Goal: Task Accomplishment & Management: Manage account settings

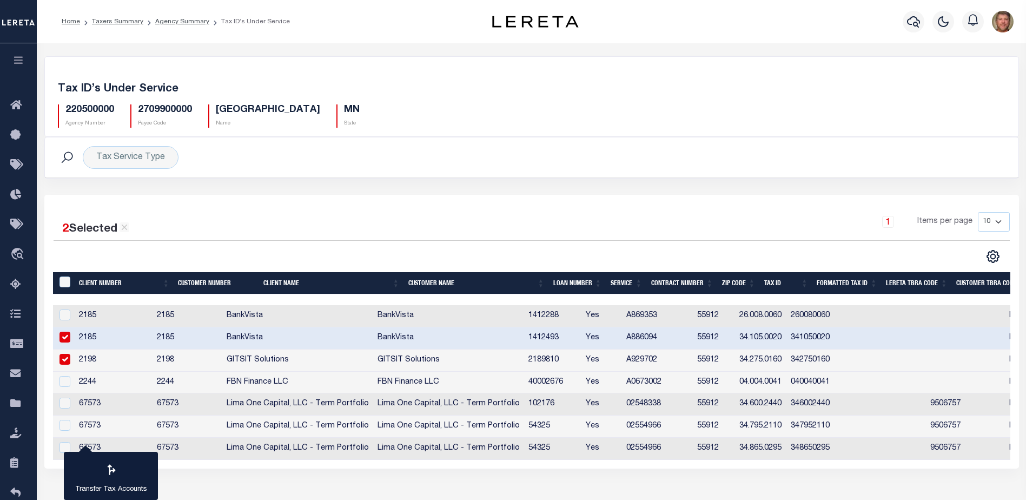
click at [781, 157] on div "Tax Service Type Search" at bounding box center [532, 157] width 956 height 23
click at [18, 404] on icon at bounding box center [18, 404] width 17 height 14
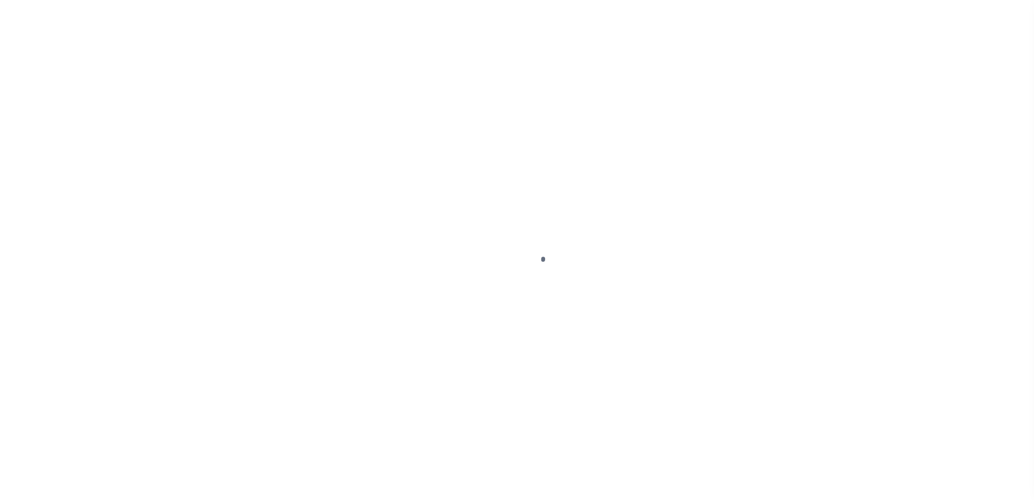
select select
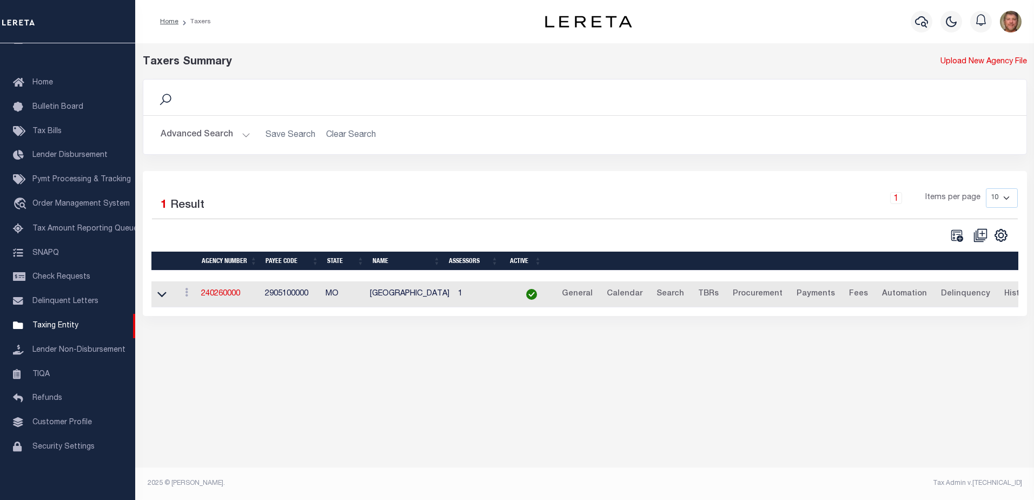
click at [244, 135] on button "Advanced Search" at bounding box center [206, 134] width 90 height 21
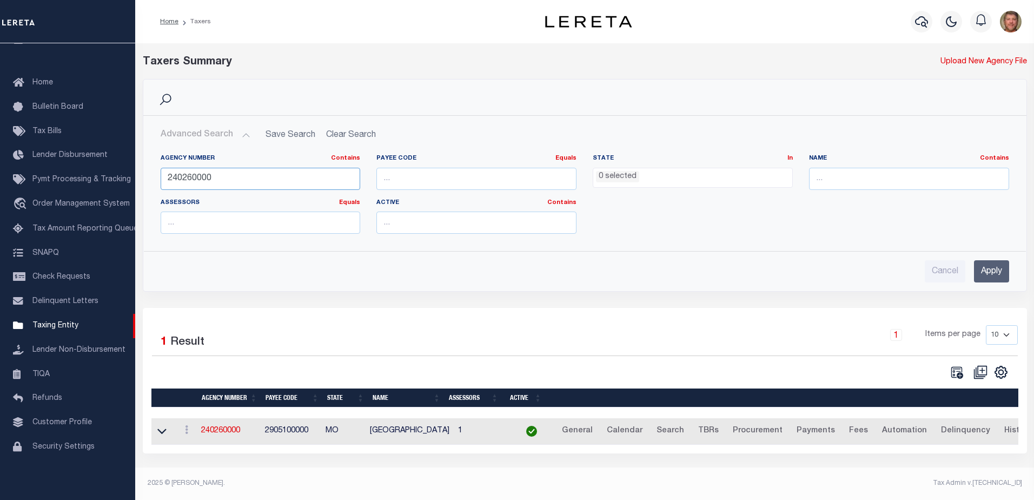
drag, startPoint x: 229, startPoint y: 173, endPoint x: 146, endPoint y: 180, distance: 83.6
click at [149, 179] on div "Agency Number Contains Contains Is 240260000 Payee Code Equals Equals Is Not Eq…" at bounding box center [585, 193] width 882 height 97
type input "100600000"
click at [990, 266] on input "Apply" at bounding box center [991, 271] width 35 height 22
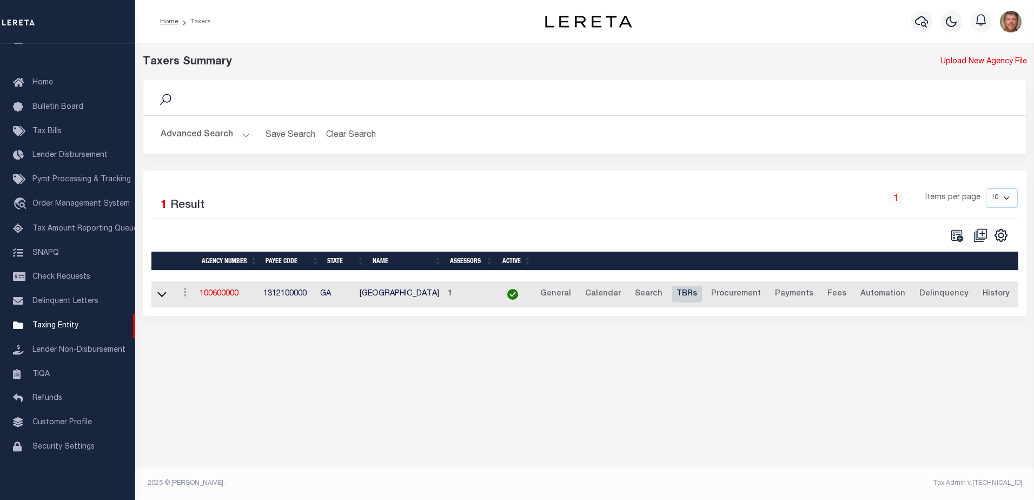
click at [677, 296] on link "TBRs" at bounding box center [687, 294] width 30 height 17
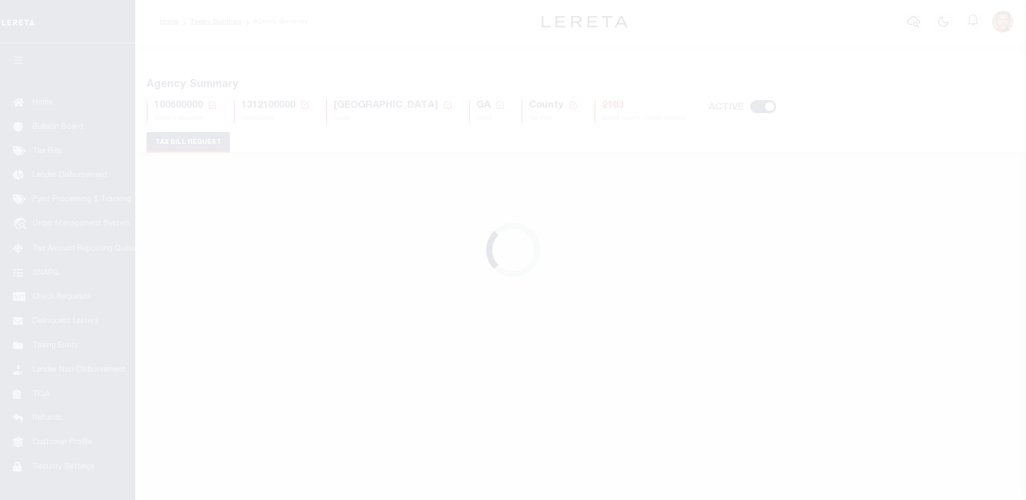
select select "27"
select select "22"
select select "true"
select select "10"
type input "MC0400"
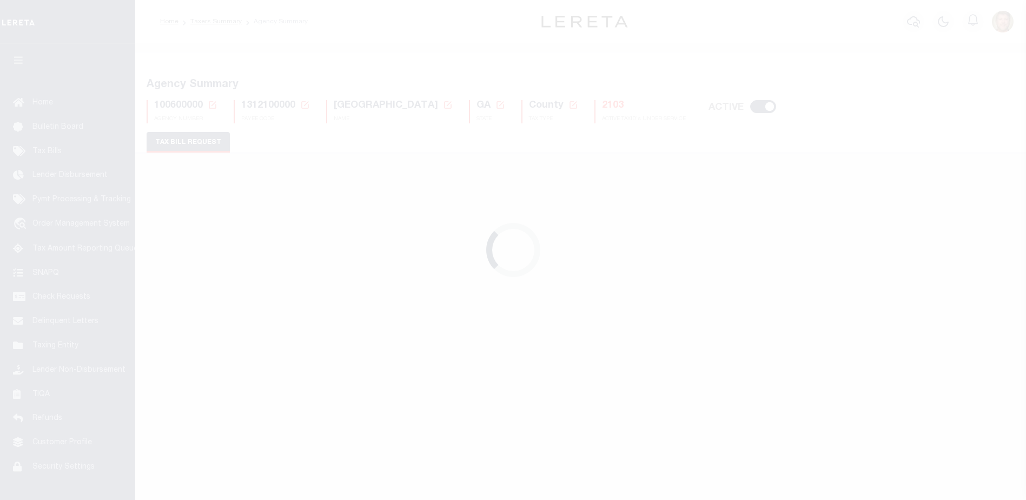
select select
type input "100"
select select "2"
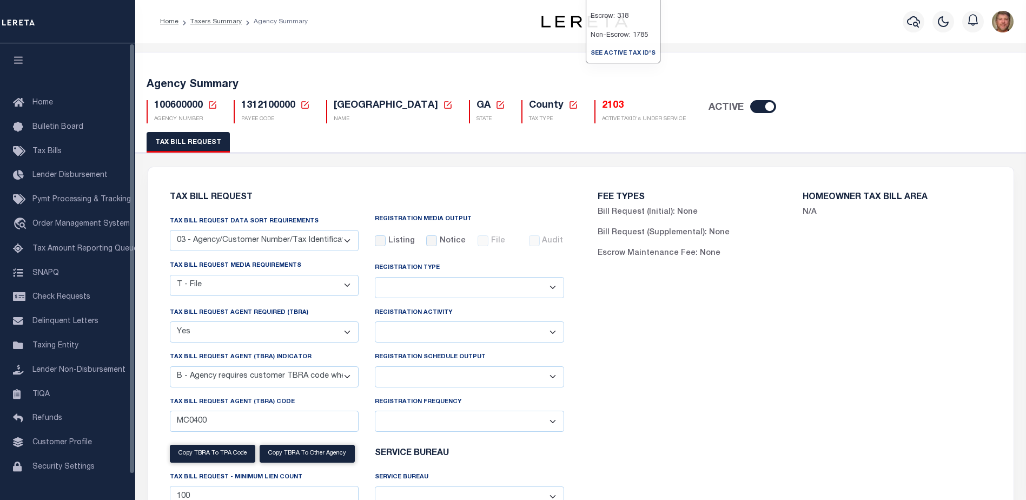
click at [602, 109] on h5 "2103" at bounding box center [644, 106] width 84 height 12
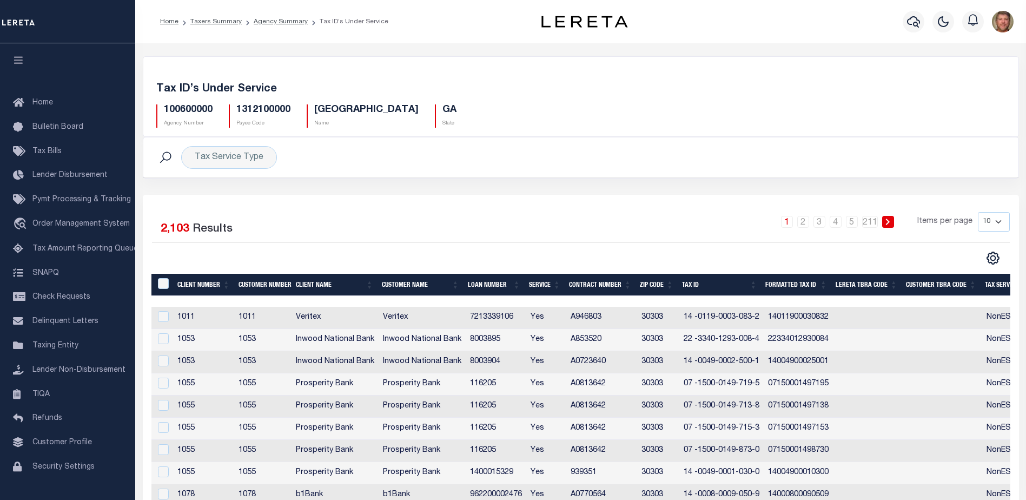
click at [999, 283] on th "Tax Service Type" at bounding box center [1013, 285] width 66 height 22
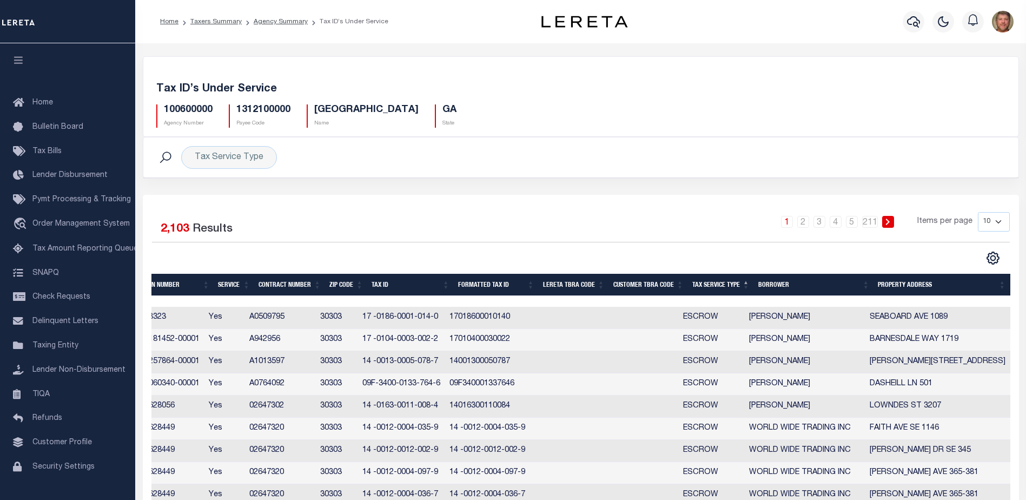
scroll to position [0, 383]
click at [350, 297] on div at bounding box center [389, 301] width 1242 height 11
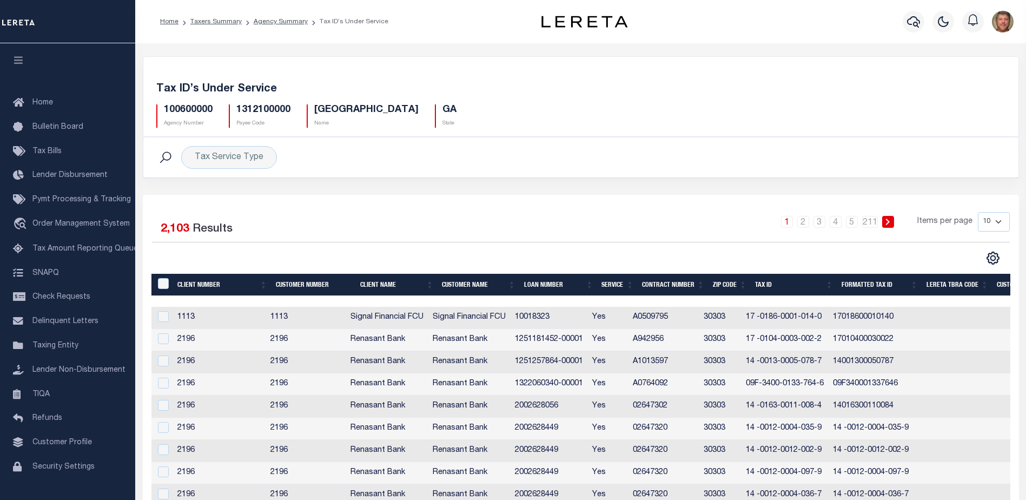
scroll to position [18, 0]
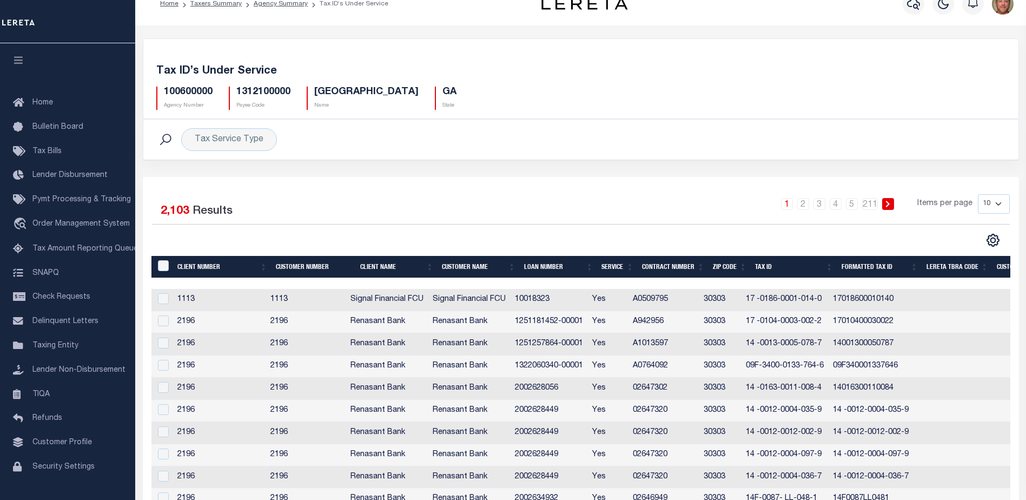
click at [932, 281] on div at bounding box center [772, 283] width 1242 height 11
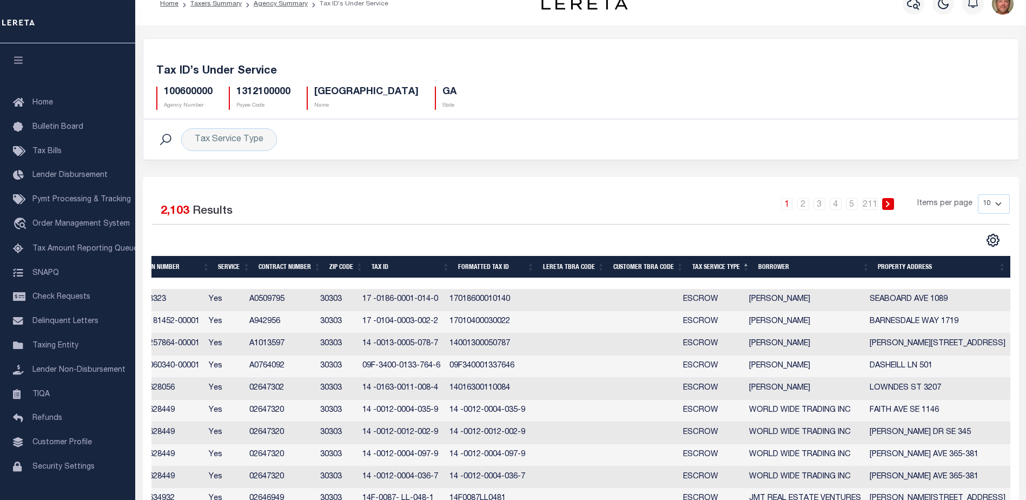
scroll to position [0, 383]
drag, startPoint x: 374, startPoint y: 410, endPoint x: 452, endPoint y: 410, distance: 77.3
click at [445, 410] on td "14 -0012-0004-035-9" at bounding box center [401, 411] width 87 height 22
checkbox input "true"
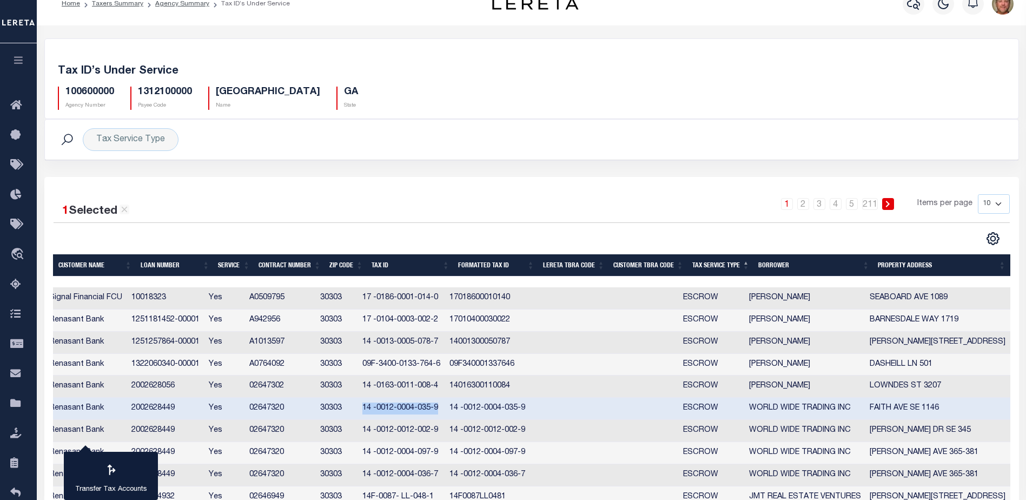
scroll to position [0, 0]
copy td "14 -0012-0004-035-9"
drag, startPoint x: 459, startPoint y: 388, endPoint x: 520, endPoint y: 390, distance: 61.1
click at [520, 390] on td "14016300110084" at bounding box center [487, 386] width 85 height 22
checkbox input "true"
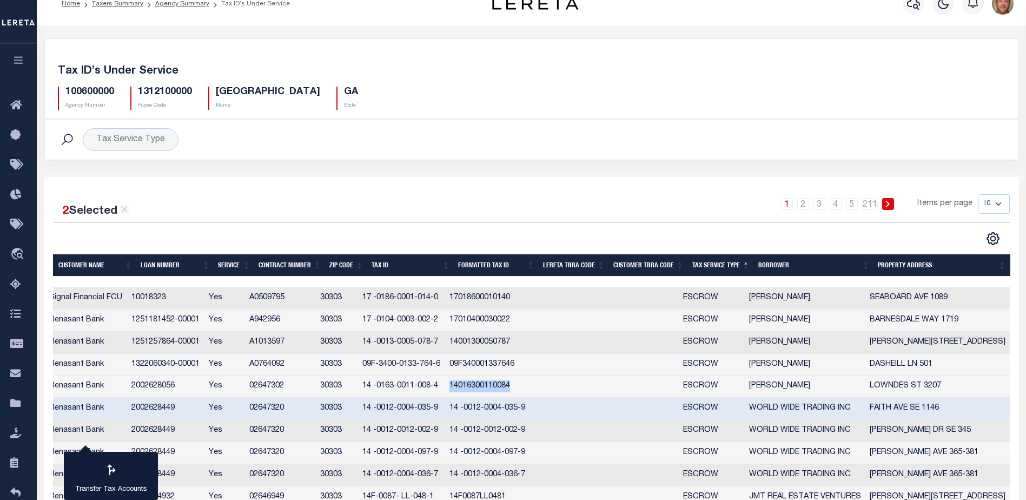
copy td "14016300110084"
drag, startPoint x: 374, startPoint y: 409, endPoint x: 453, endPoint y: 410, distance: 79.5
click at [445, 410] on td "14 -0012-0004-035-9" at bounding box center [401, 408] width 87 height 22
checkbox input "false"
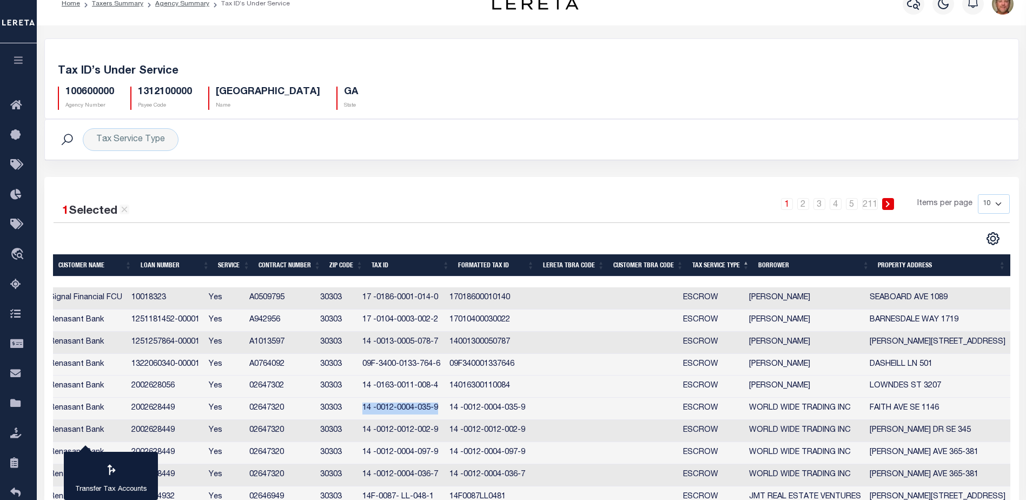
copy td "14 -0012-0004-035-9"
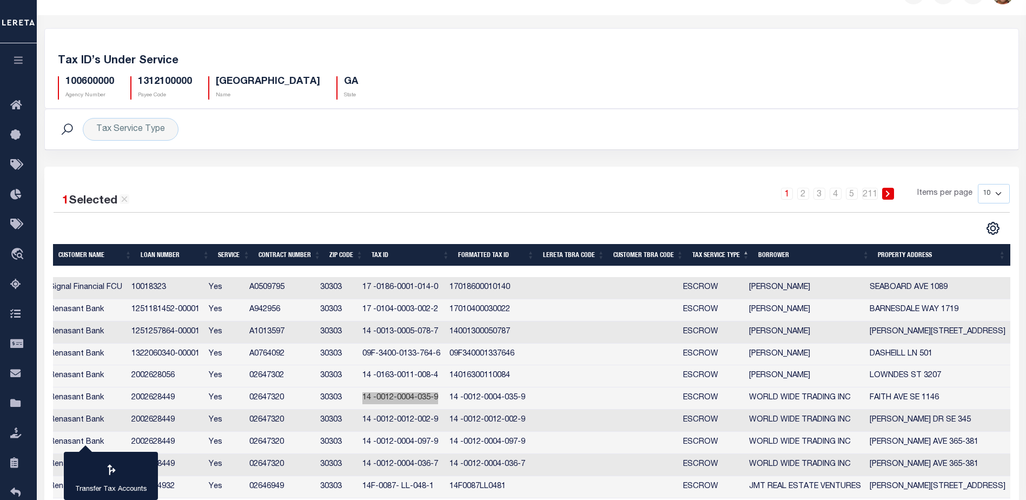
scroll to position [36, 0]
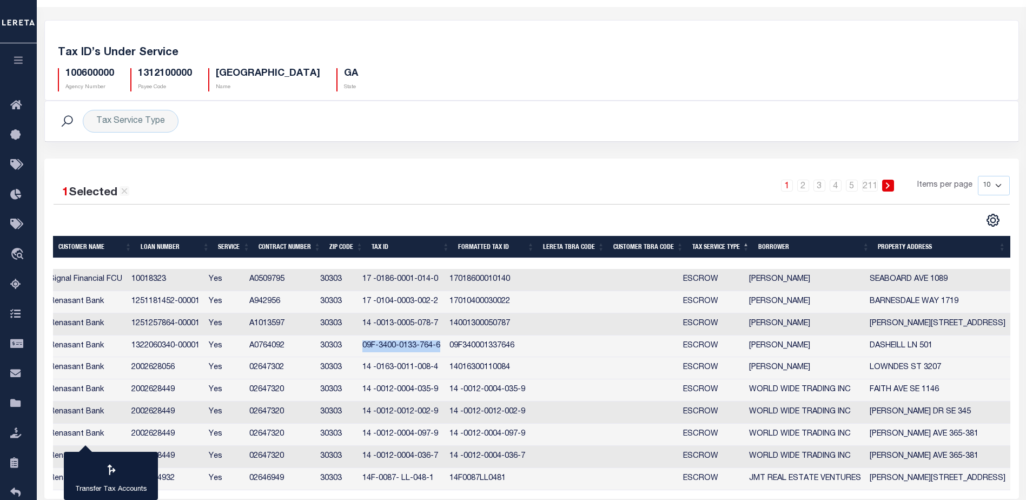
drag, startPoint x: 374, startPoint y: 344, endPoint x: 451, endPoint y: 346, distance: 77.3
click at [445, 346] on td "09F-3400-0133-764-6" at bounding box center [401, 346] width 87 height 22
checkbox input "true"
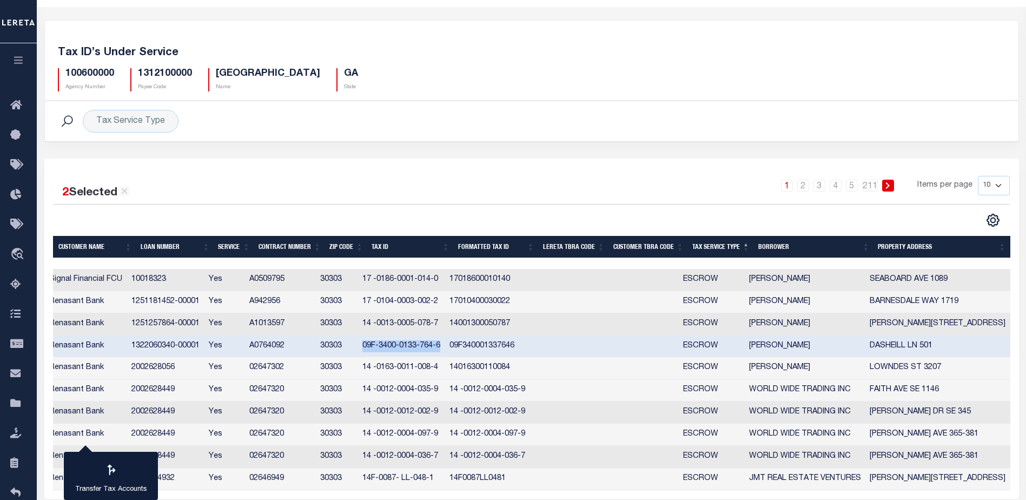
copy td "09F-3400-0133-764-6"
drag, startPoint x: 373, startPoint y: 372, endPoint x: 448, endPoint y: 369, distance: 75.2
click at [445, 369] on td "14 -0163-0011-008-4" at bounding box center [401, 368] width 87 height 22
checkbox input "false"
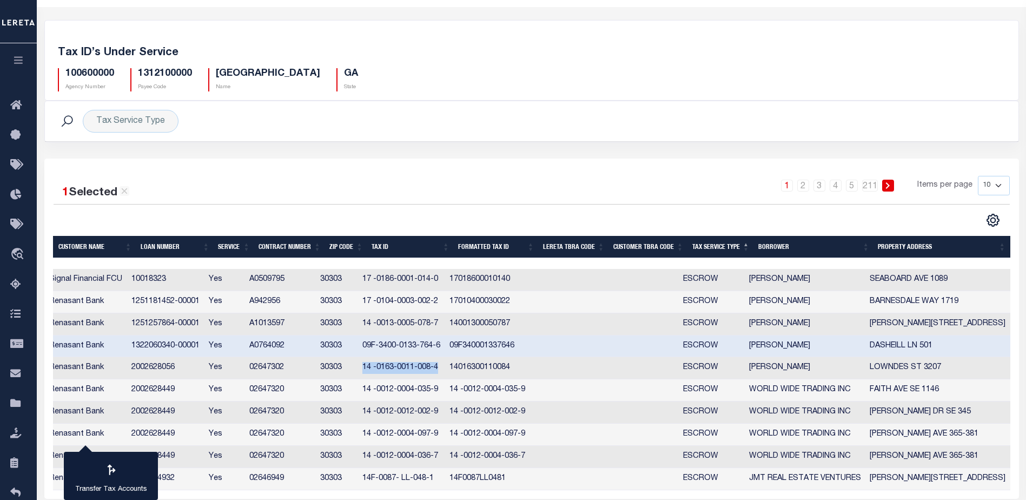
copy td "14 -0163-0011-008-4"
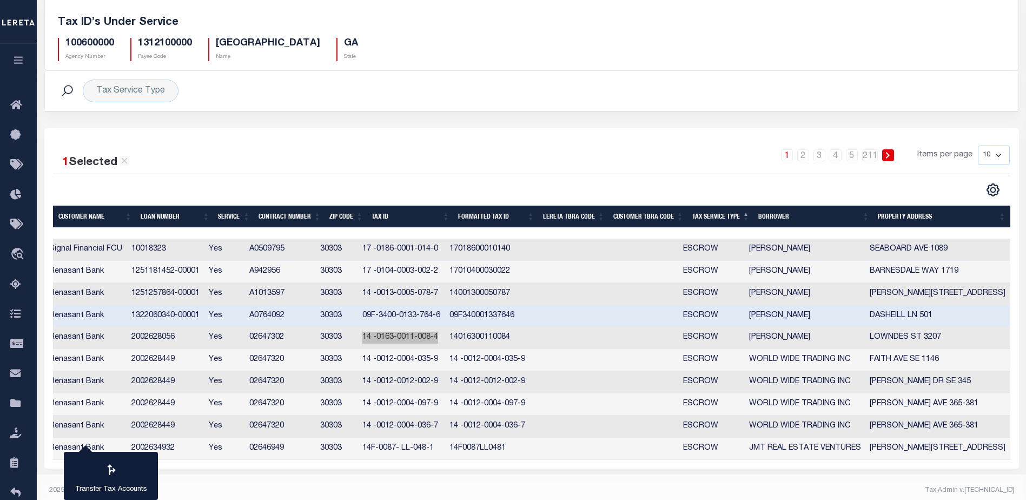
scroll to position [75, 0]
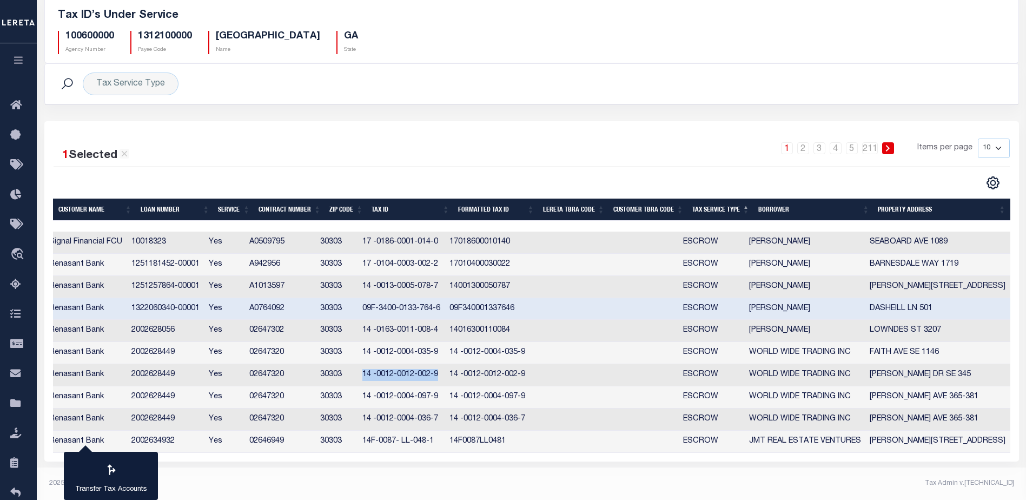
drag, startPoint x: 373, startPoint y: 372, endPoint x: 454, endPoint y: 374, distance: 81.2
click at [445, 374] on td "14 -0012-0012-002-9" at bounding box center [401, 375] width 87 height 22
checkbox input "true"
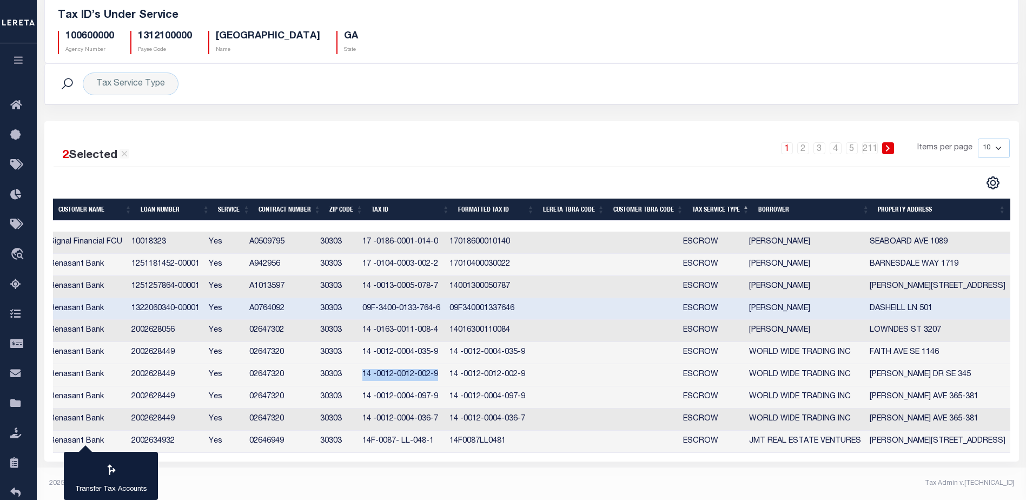
copy td "14 -0012-0012-002-9"
drag, startPoint x: 373, startPoint y: 395, endPoint x: 448, endPoint y: 396, distance: 74.6
click at [445, 396] on td "14 -0012-0004-097-9" at bounding box center [401, 397] width 87 height 22
checkbox input "true"
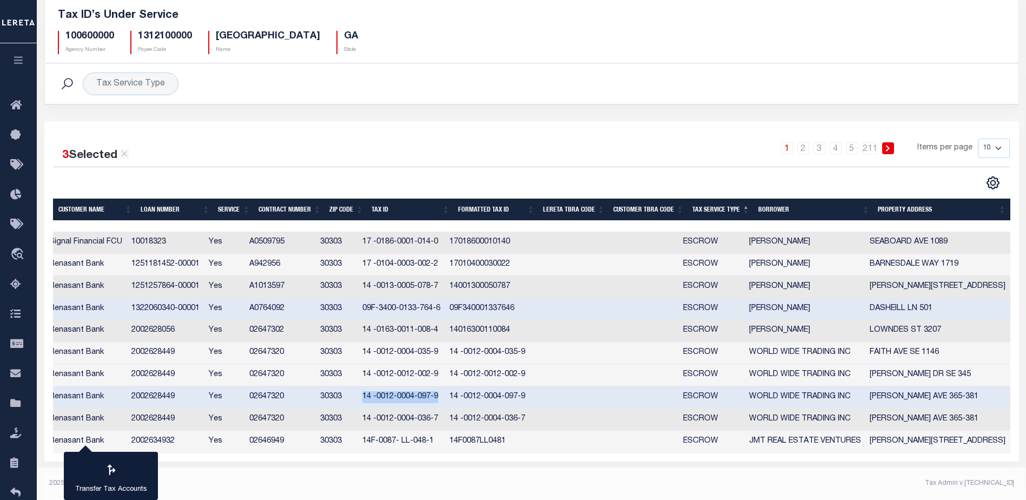
copy td "14 -0012-0004-097-9"
drag, startPoint x: 375, startPoint y: 441, endPoint x: 420, endPoint y: 439, distance: 44.9
click at [420, 439] on td "14F-0087- LL-048-1" at bounding box center [401, 441] width 87 height 22
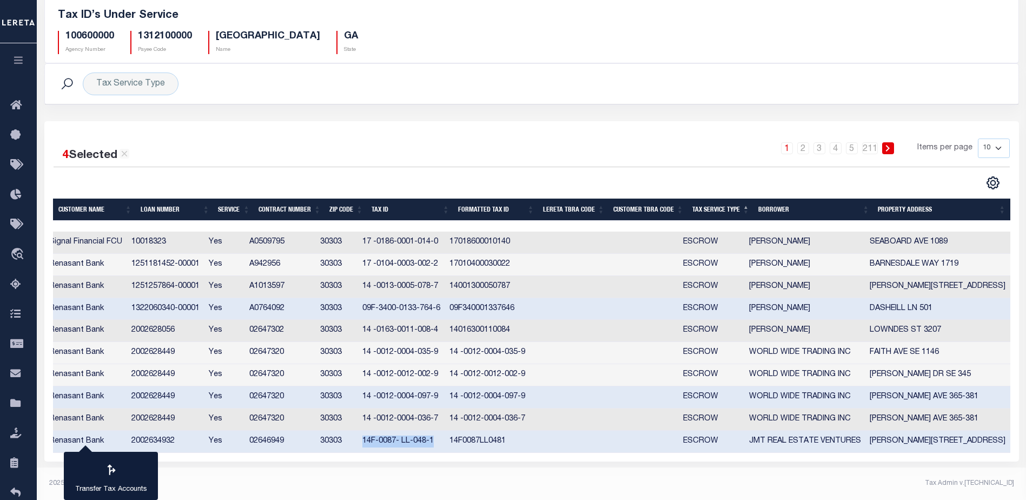
drag, startPoint x: 372, startPoint y: 439, endPoint x: 444, endPoint y: 439, distance: 71.9
click at [444, 439] on td "14F-0087- LL-048-1" at bounding box center [401, 441] width 87 height 22
checkbox input "false"
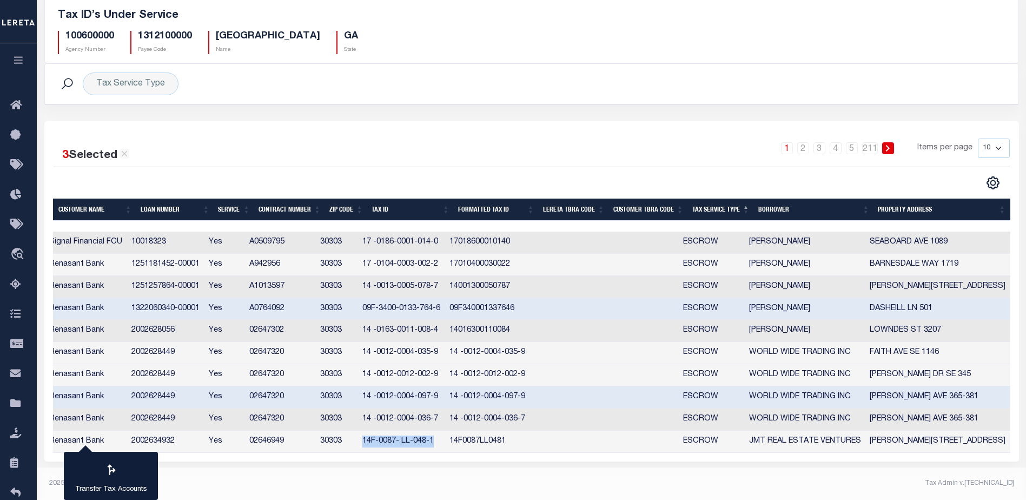
copy td "14F-0087- LL-048-1"
click at [807, 148] on link "2" at bounding box center [803, 148] width 12 height 12
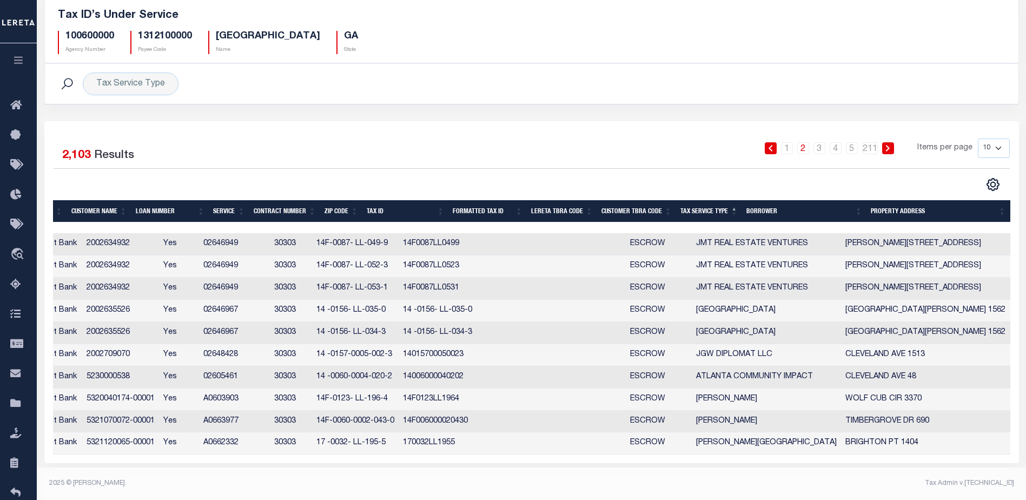
scroll to position [0, 248]
drag, startPoint x: 368, startPoint y: 264, endPoint x: 437, endPoint y: 267, distance: 69.3
click at [399, 267] on td "14F-0087- LL-052-3" at bounding box center [355, 266] width 87 height 22
checkbox input "true"
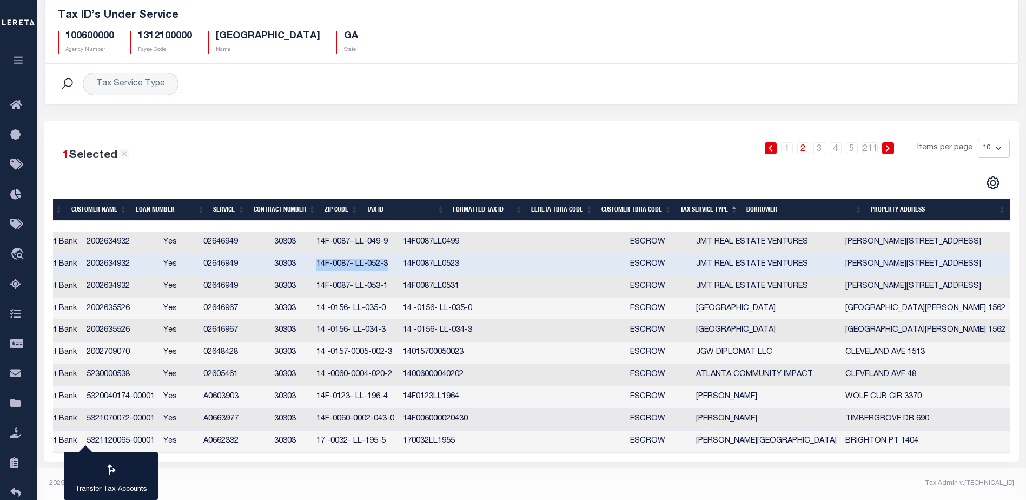
copy td "14F-0087- LL-052-3"
click at [369, 283] on td "14F-0087- LL-053-1" at bounding box center [355, 287] width 87 height 22
checkbox input "true"
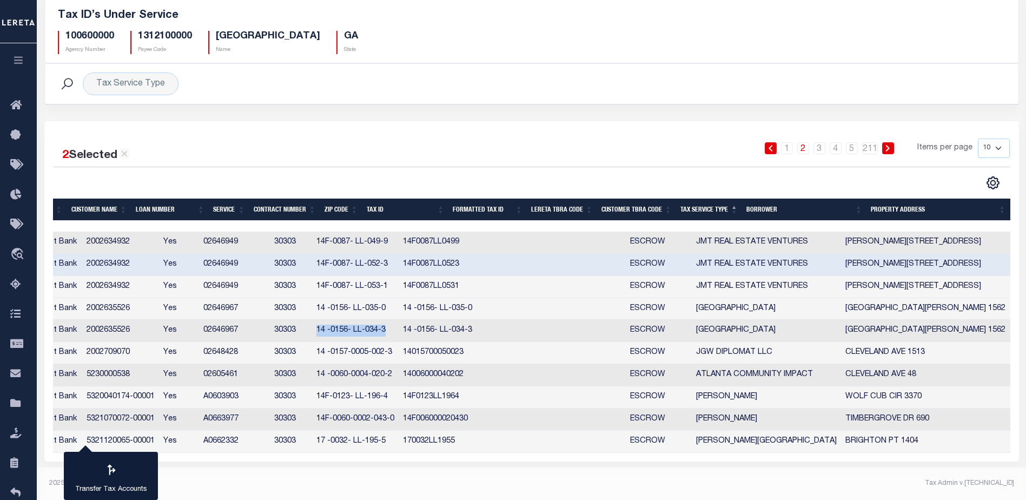
drag, startPoint x: 367, startPoint y: 328, endPoint x: 436, endPoint y: 328, distance: 69.2
click at [399, 328] on td "14 -0156- LL-034-3" at bounding box center [355, 331] width 87 height 22
checkbox input "true"
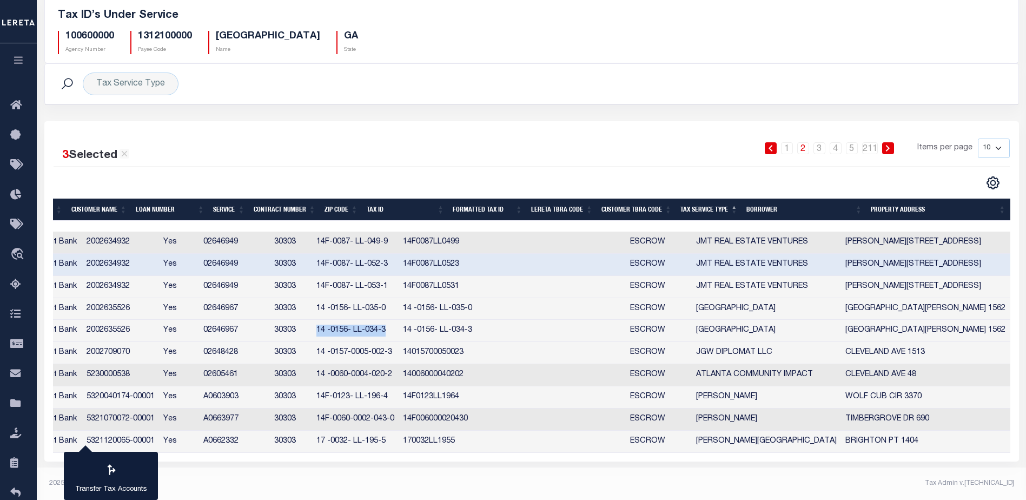
copy td "14 -0156- LL-034-3"
drag, startPoint x: 366, startPoint y: 370, endPoint x: 414, endPoint y: 371, distance: 48.1
click at [399, 371] on td "14 -0060-0004-020-2" at bounding box center [355, 375] width 87 height 22
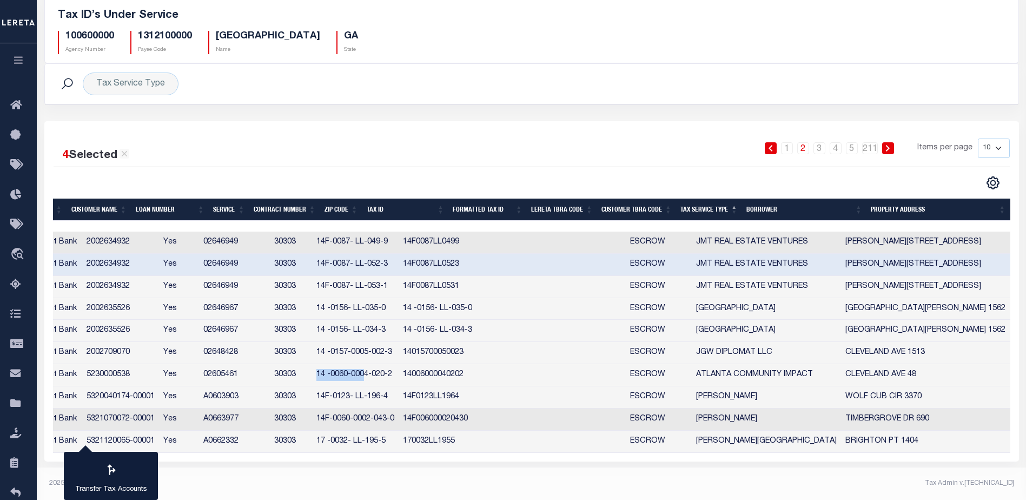
click at [372, 375] on td "14 -0060-0004-020-2" at bounding box center [355, 375] width 87 height 22
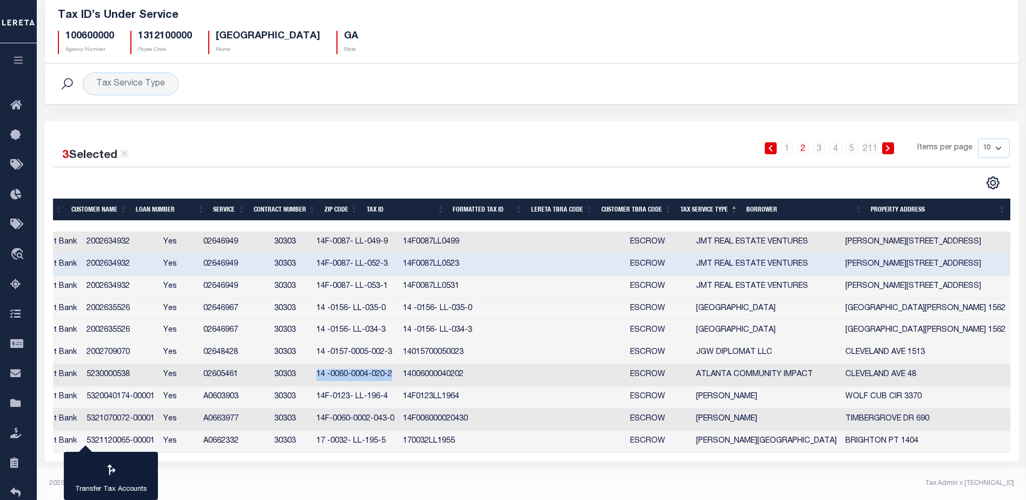
drag, startPoint x: 366, startPoint y: 373, endPoint x: 441, endPoint y: 372, distance: 75.2
click at [399, 372] on td "14 -0060-0004-020-2" at bounding box center [355, 375] width 87 height 22
checkbox input "true"
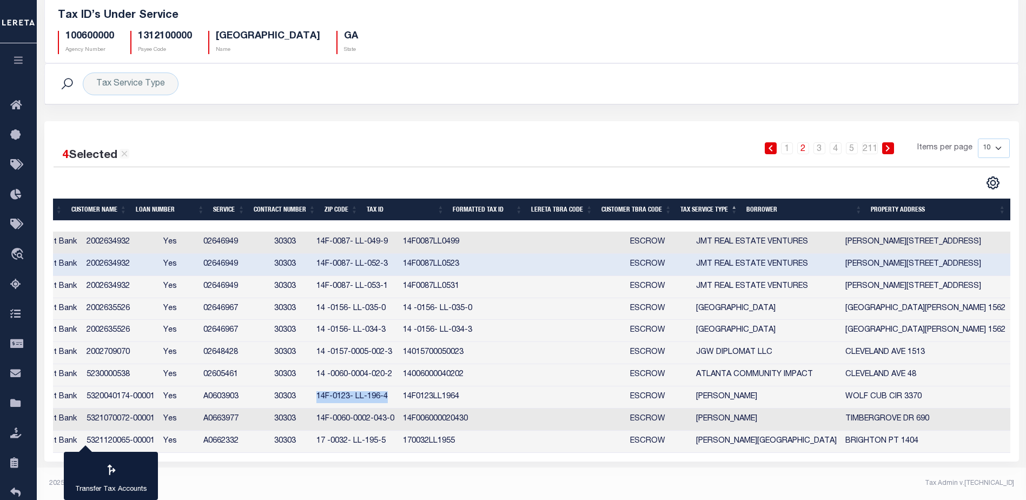
drag, startPoint x: 368, startPoint y: 394, endPoint x: 439, endPoint y: 397, distance: 70.4
click at [399, 397] on td "14F-0123- LL-196-4" at bounding box center [355, 397] width 87 height 22
checkbox input "true"
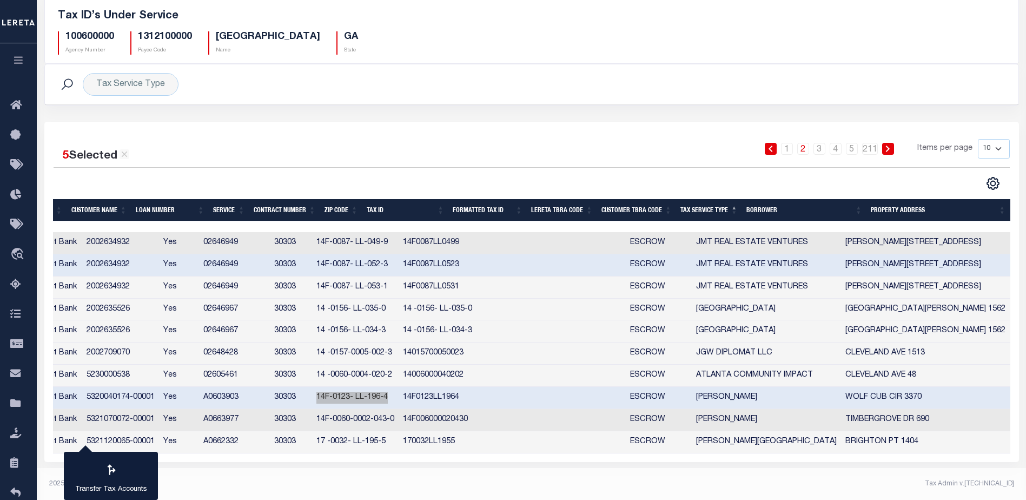
scroll to position [75, 0]
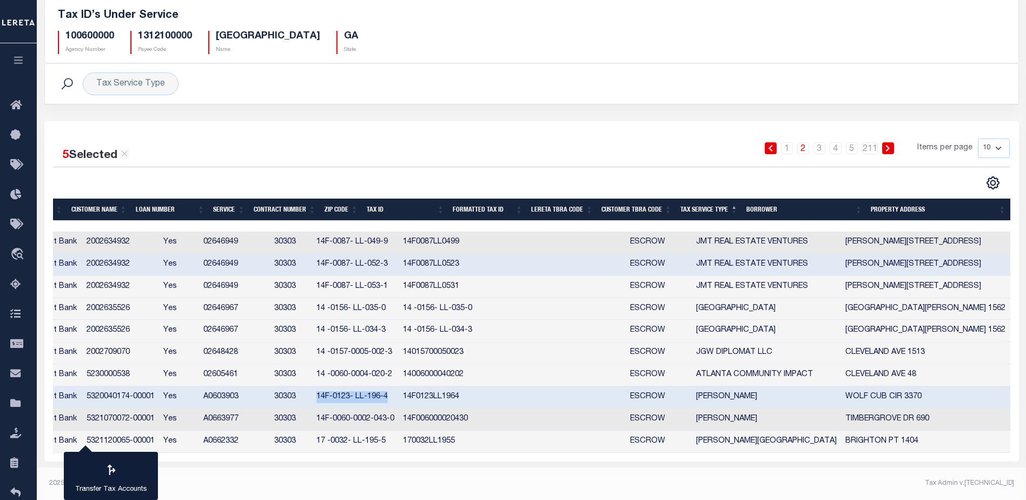
click at [892, 146] on link at bounding box center [888, 148] width 12 height 12
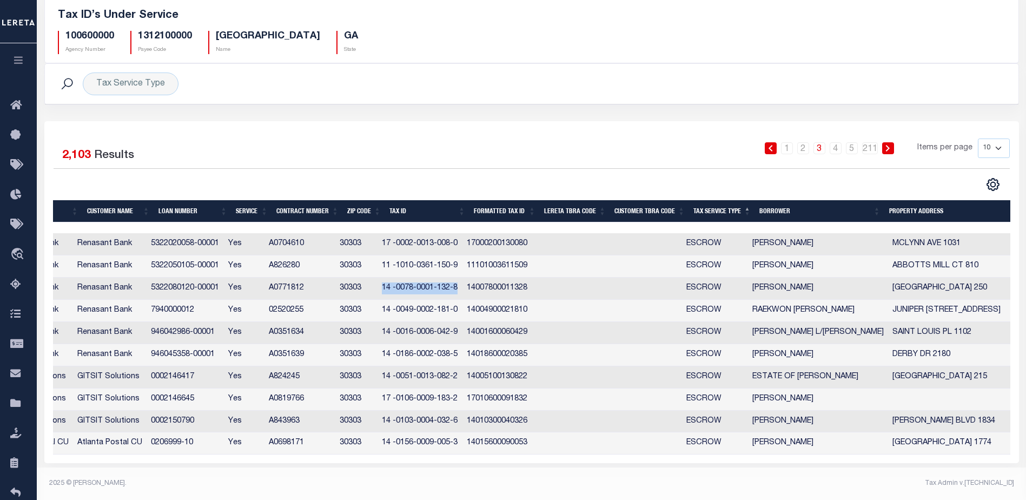
drag, startPoint x: 390, startPoint y: 284, endPoint x: 464, endPoint y: 285, distance: 73.5
click at [462, 285] on td "14 -0078-0001-132-8" at bounding box center [419, 288] width 85 height 22
checkbox input "true"
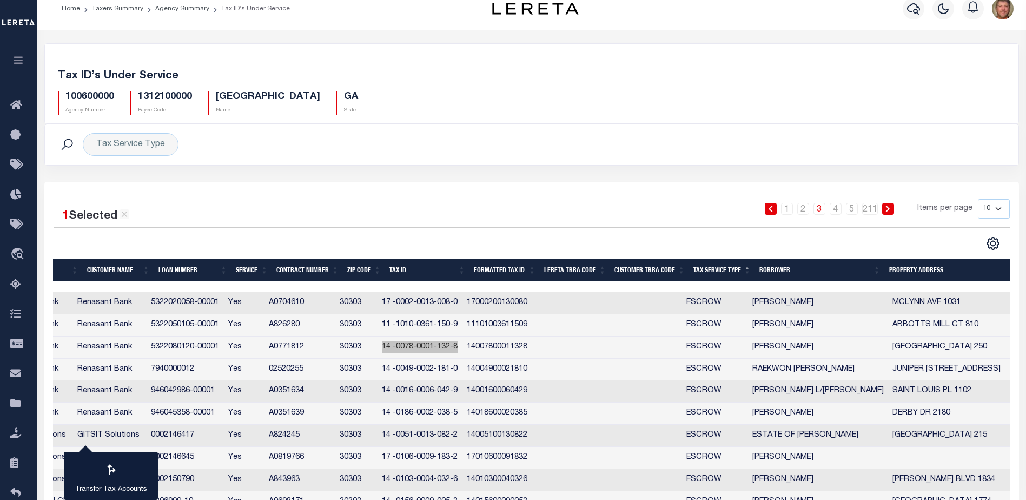
scroll to position [18, 0]
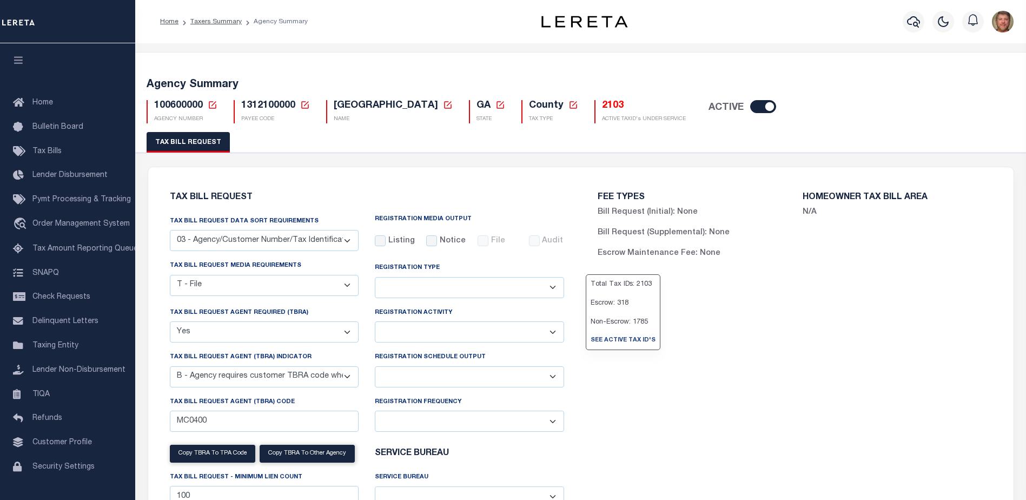
select select "27"
select select "22"
select select "true"
select select "10"
select select
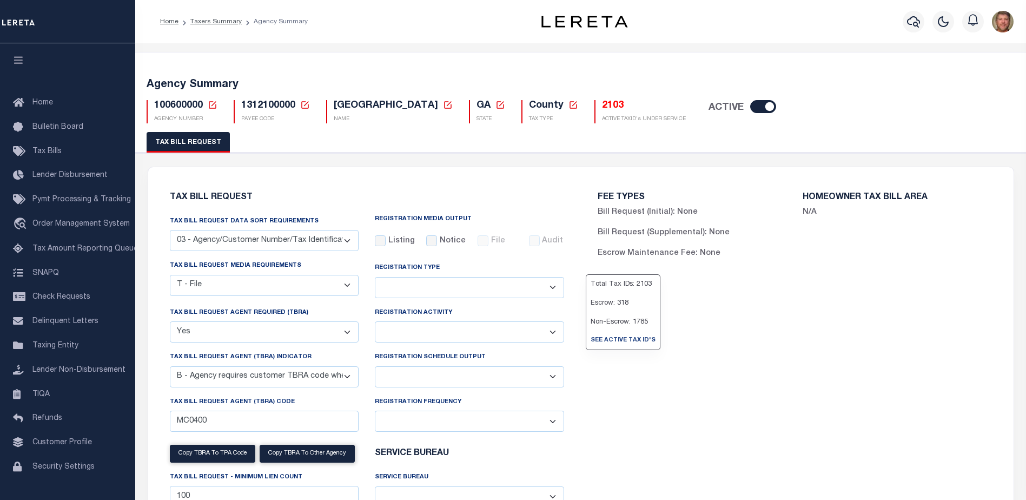
select select "2"
click at [213, 105] on icon at bounding box center [213, 105] width 10 height 10
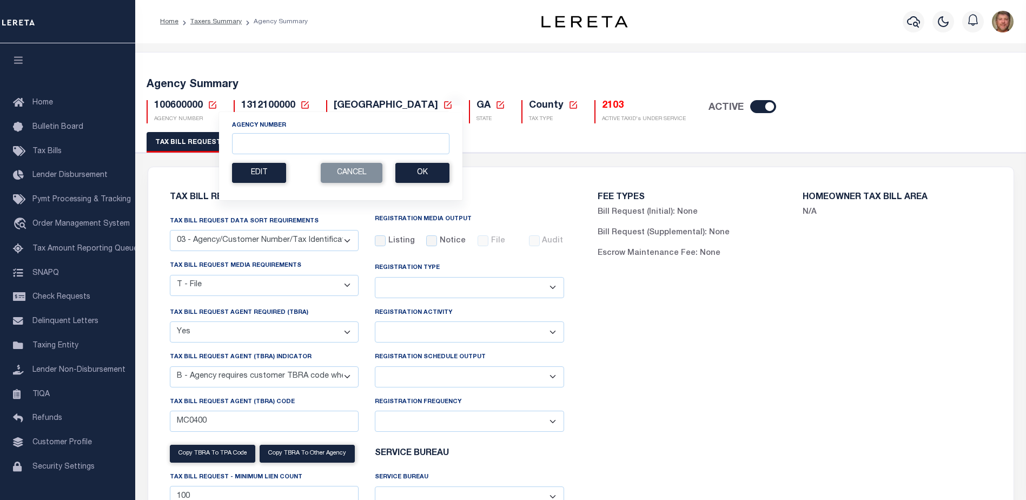
click at [453, 373] on select "Delta File Full File" at bounding box center [469, 376] width 189 height 21
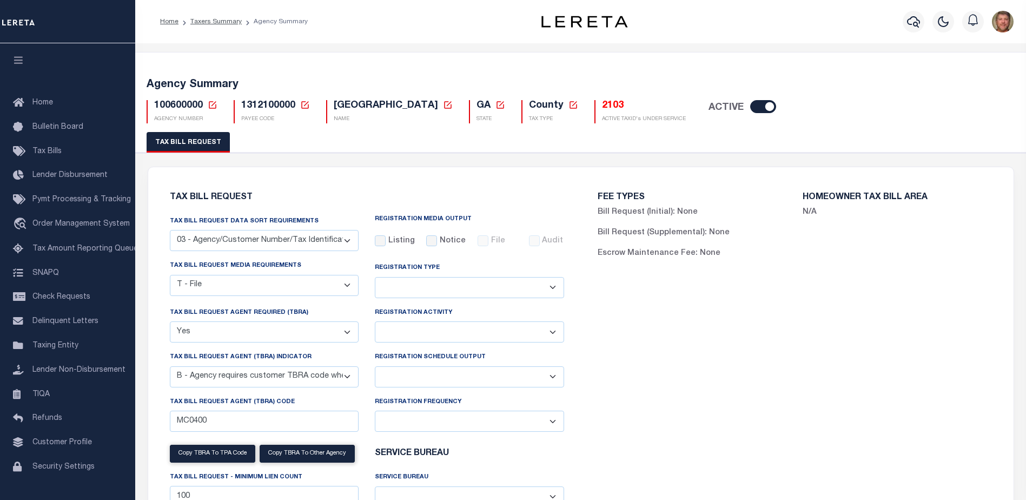
click at [452, 378] on select "Delta File Full File" at bounding box center [469, 376] width 189 height 21
select select "1"
click at [375, 368] on select "Delta File Full File" at bounding box center [469, 376] width 189 height 21
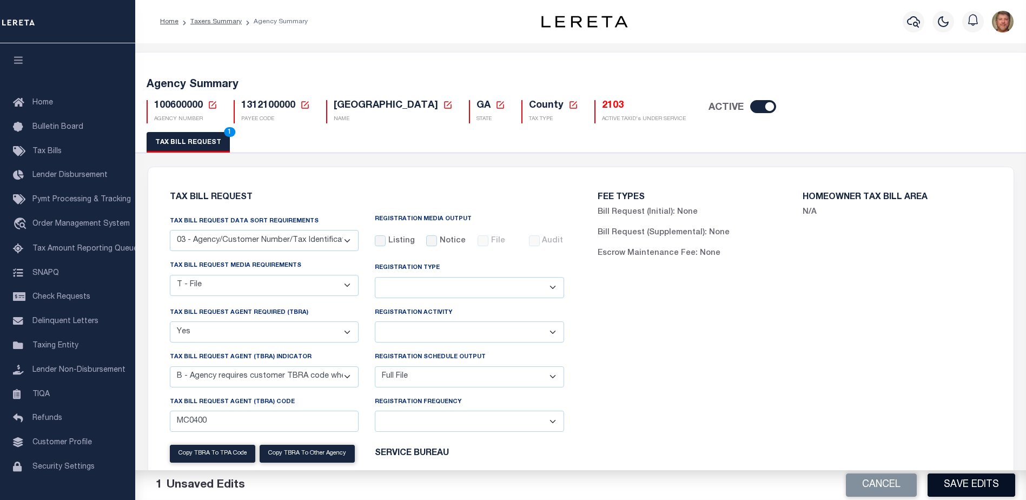
click at [951, 478] on button "Save Edits" at bounding box center [971, 484] width 88 height 23
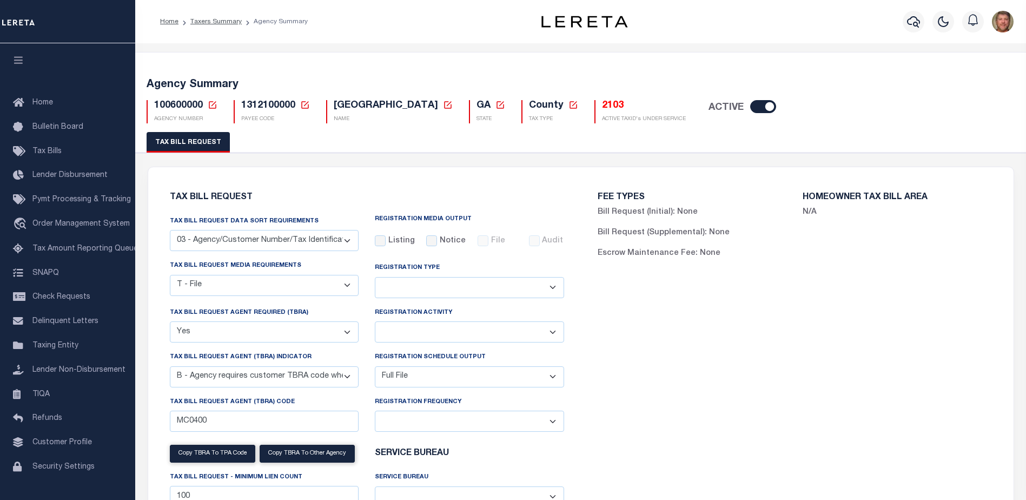
click at [206, 103] on h5 "100600000 Agency Number Edit Cancel Ok Cancel Ok" at bounding box center [185, 106] width 63 height 12
click at [210, 104] on icon at bounding box center [213, 105] width 10 height 10
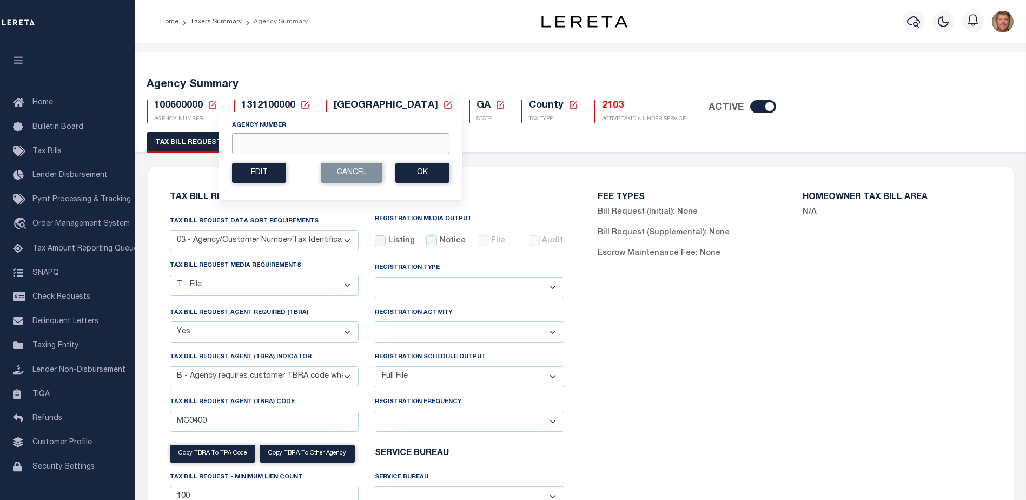
click at [242, 138] on input "Agency Number" at bounding box center [340, 143] width 217 height 21
type input "130900000"
click at [409, 165] on button "Ok" at bounding box center [422, 173] width 54 height 20
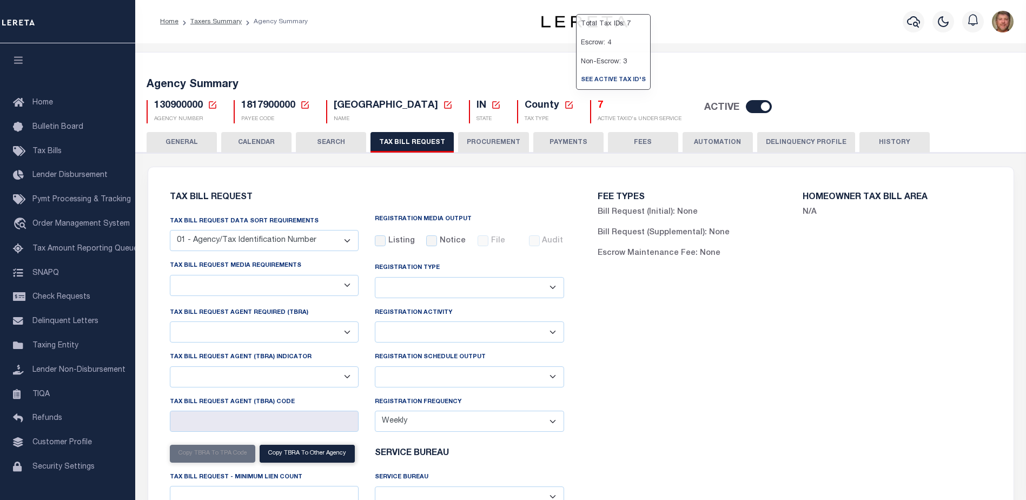
checkbox input "false"
select select "22"
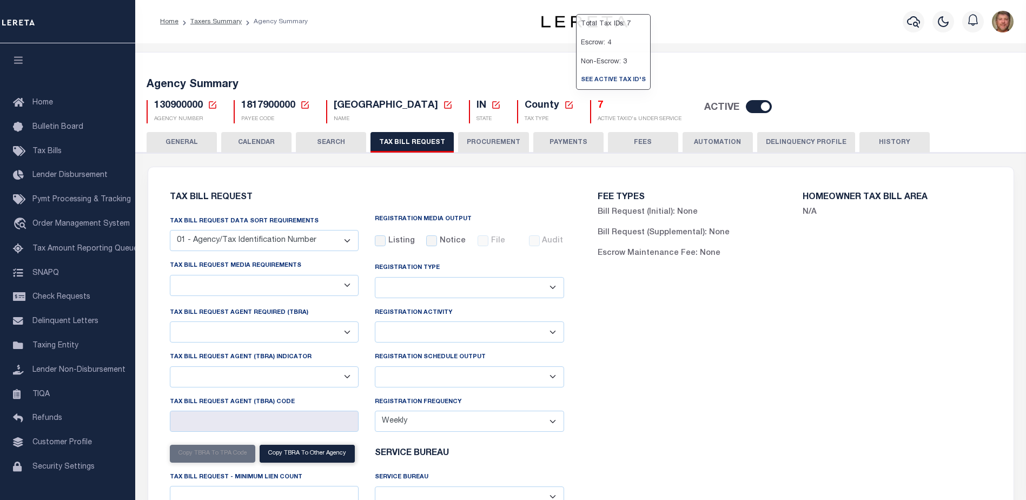
select select "false"
select select
click at [443, 373] on select "Delta File Full File" at bounding box center [469, 376] width 189 height 21
select select "1"
click at [375, 368] on select "Delta File Full File" at bounding box center [469, 376] width 189 height 21
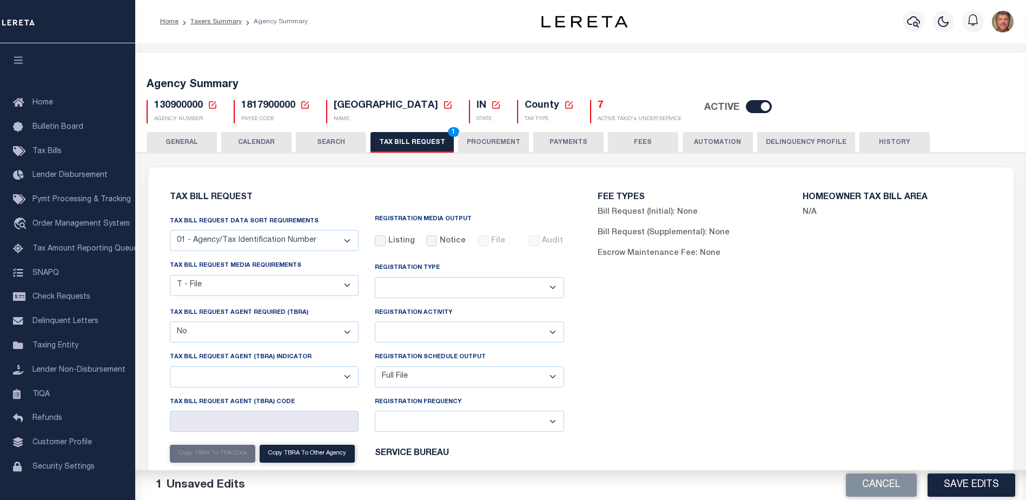
click at [954, 483] on button "Save Edits" at bounding box center [971, 484] width 88 height 23
click at [420, 132] on button "TAX BILL REQUEST 1" at bounding box center [411, 142] width 83 height 21
click at [950, 478] on button "Save Edits" at bounding box center [971, 484] width 88 height 23
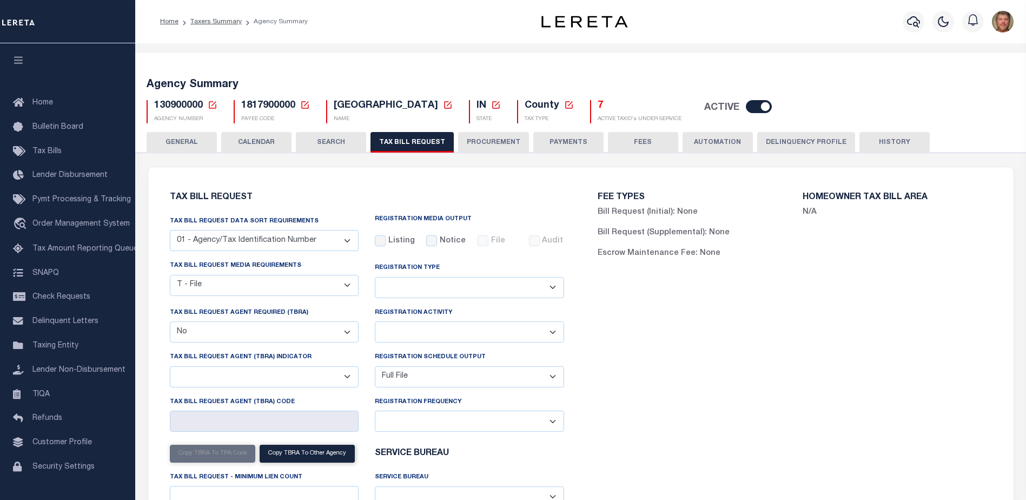
click at [598, 107] on h5 "7" at bounding box center [640, 106] width 84 height 12
select select "22"
select select "false"
select select "1"
select select
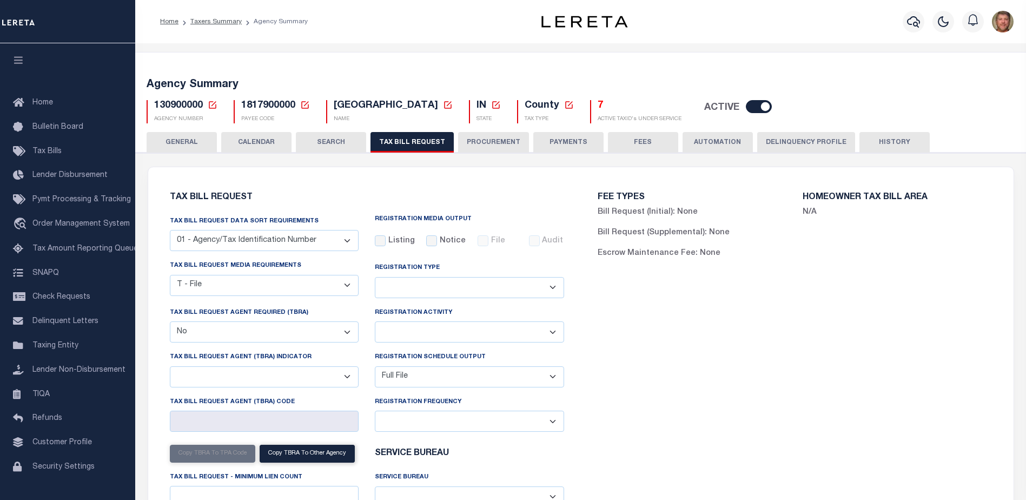
click at [598, 102] on h5 "7" at bounding box center [640, 106] width 84 height 12
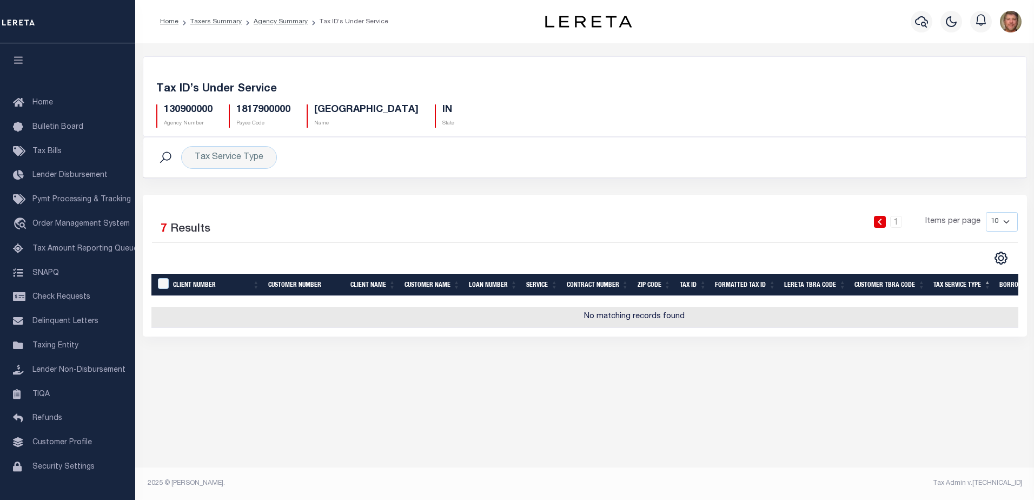
click at [886, 226] on link at bounding box center [880, 222] width 12 height 12
click at [649, 320] on td "No matching records found" at bounding box center [634, 317] width 966 height 21
click at [180, 286] on th "Client Number" at bounding box center [216, 285] width 95 height 22
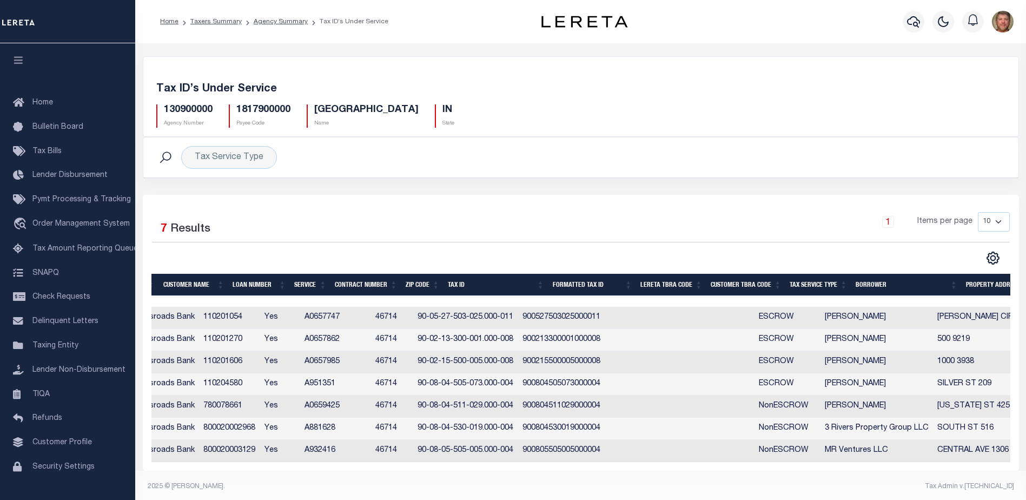
scroll to position [0, 283]
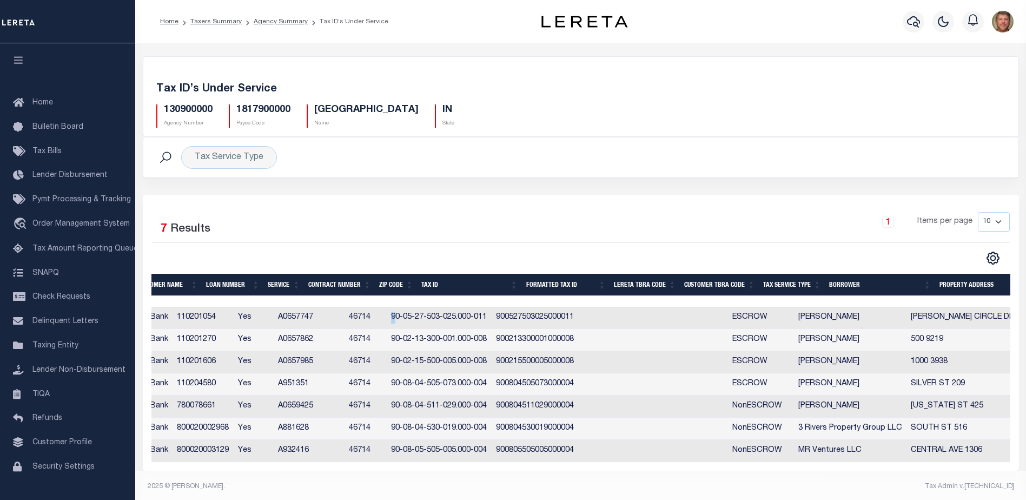
click at [424, 316] on td "90-05-27-503-025.000-011" at bounding box center [439, 318] width 105 height 22
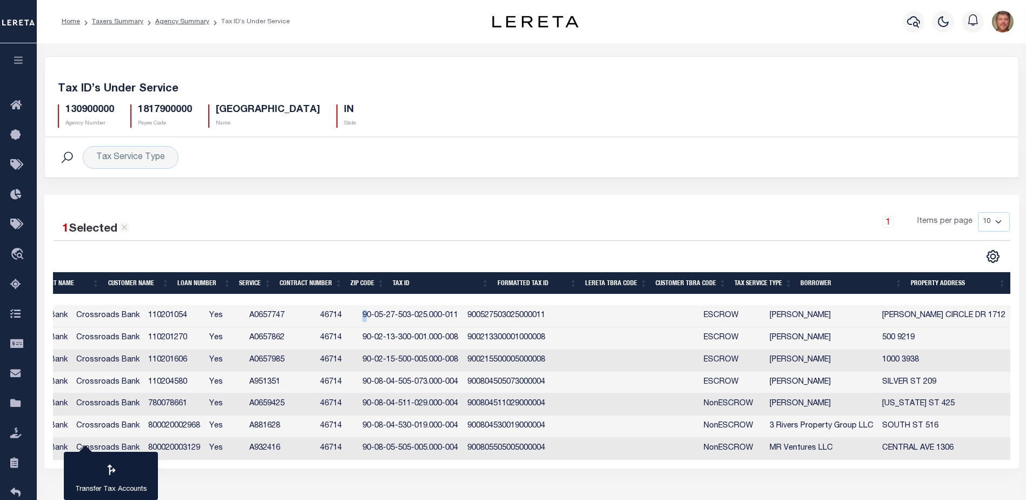
click at [392, 316] on td "90-05-27-503-025.000-011" at bounding box center [410, 316] width 105 height 22
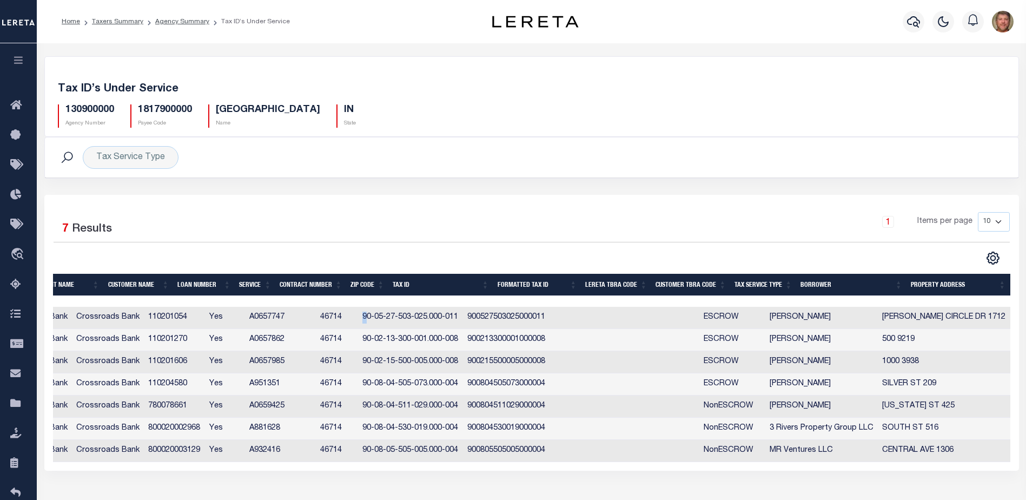
click at [393, 317] on td "90-05-27-503-025.000-011" at bounding box center [410, 318] width 105 height 22
checkbox input "true"
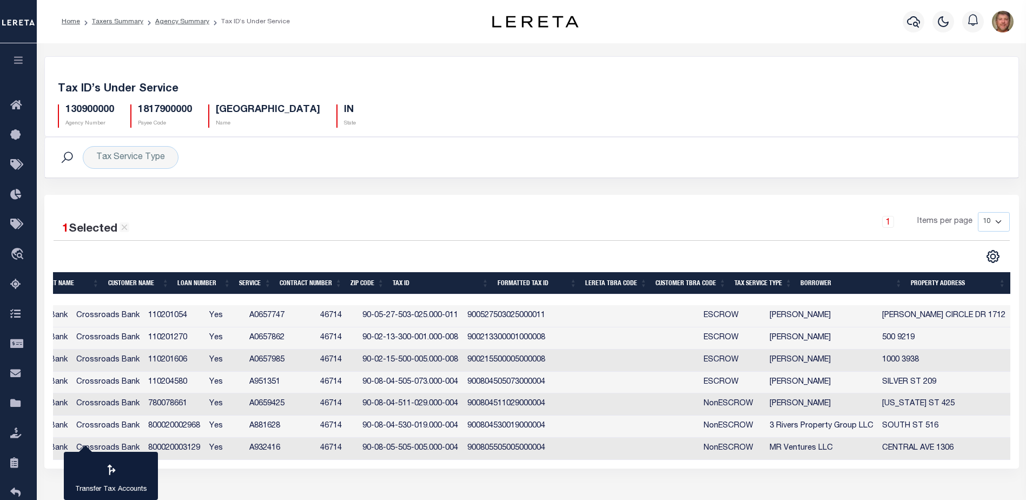
click at [436, 331] on td "90-02-13-300-001.000-008" at bounding box center [410, 338] width 105 height 22
checkbox input "true"
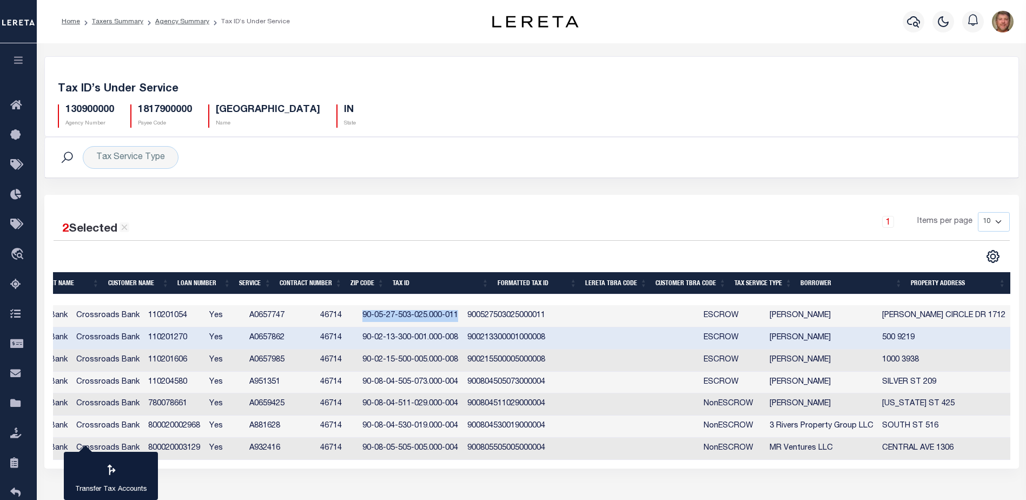
drag, startPoint x: 393, startPoint y: 317, endPoint x: 490, endPoint y: 317, distance: 97.3
click at [463, 317] on td "90-05-27-503-025.000-011" at bounding box center [410, 316] width 105 height 22
checkbox input "false"
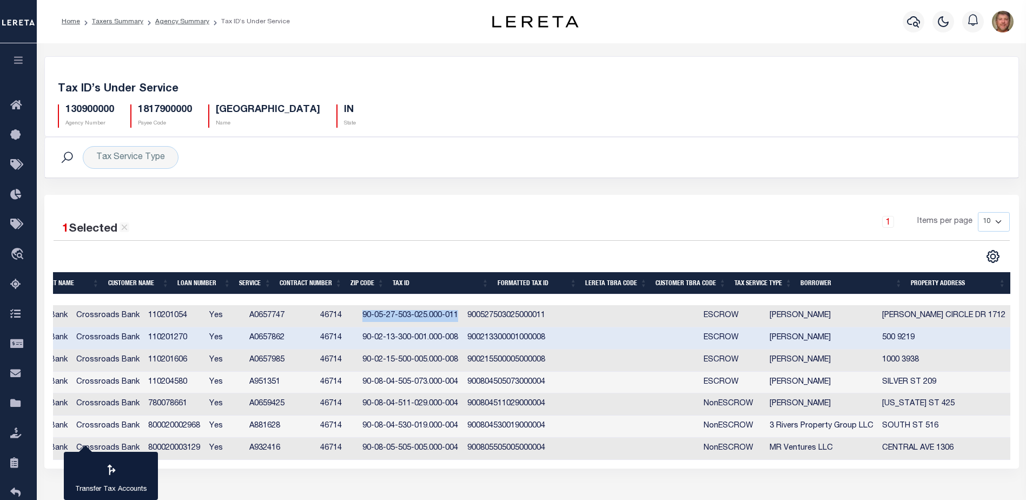
copy td "90-05-27-503-025.000-011"
click at [18, 397] on link "Taxing Entity" at bounding box center [18, 404] width 37 height 30
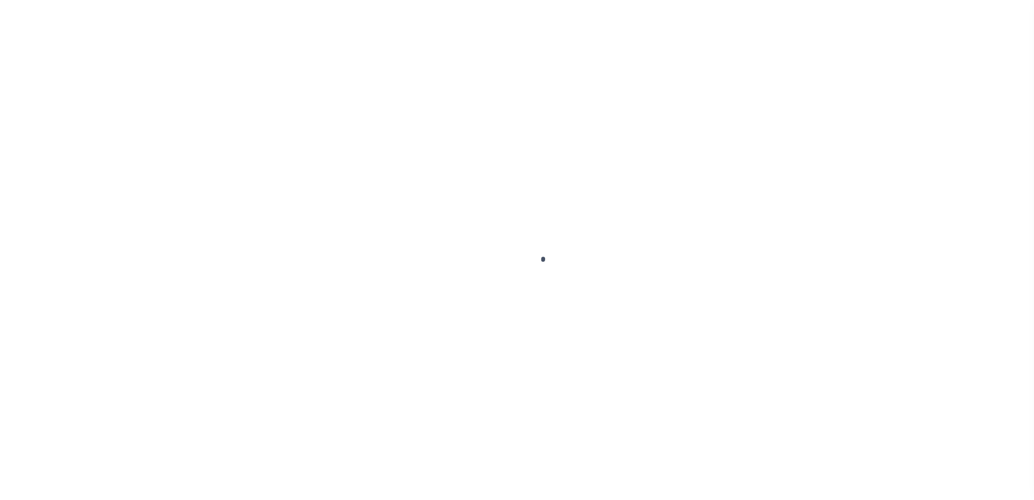
scroll to position [27, 0]
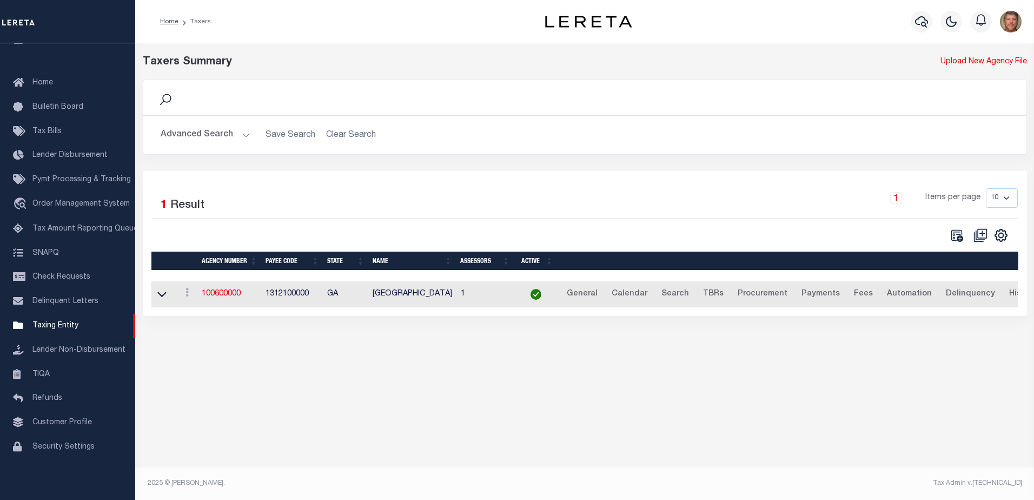
click at [226, 134] on button "Advanced Search" at bounding box center [206, 134] width 90 height 21
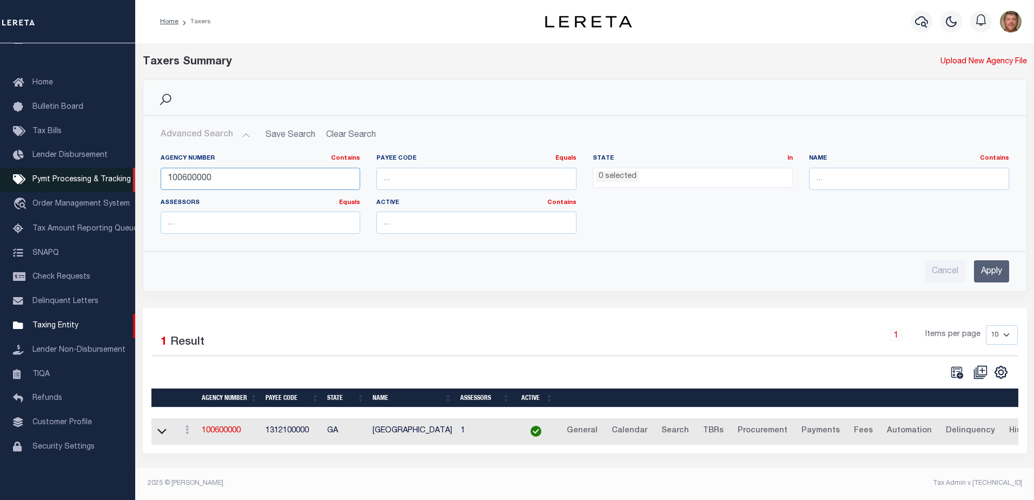
drag, startPoint x: 230, startPoint y: 176, endPoint x: 67, endPoint y: 183, distance: 164.0
click at [69, 183] on div "Home Taxers Profile" at bounding box center [517, 246] width 1034 height 493
type input "460218888"
drag, startPoint x: 985, startPoint y: 257, endPoint x: 987, endPoint y: 267, distance: 10.1
click at [986, 264] on div "Cancel Apply" at bounding box center [585, 266] width 866 height 31
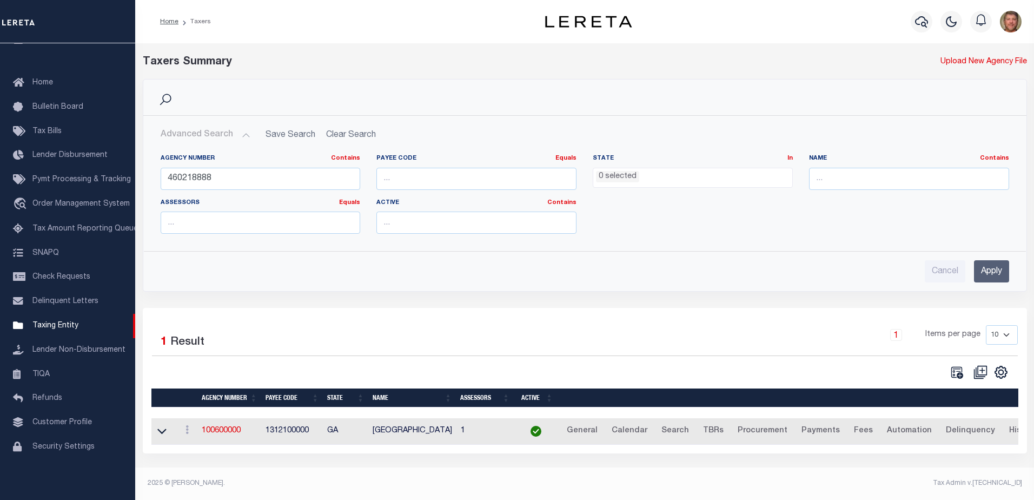
click at [988, 266] on input "Apply" at bounding box center [991, 271] width 35 height 22
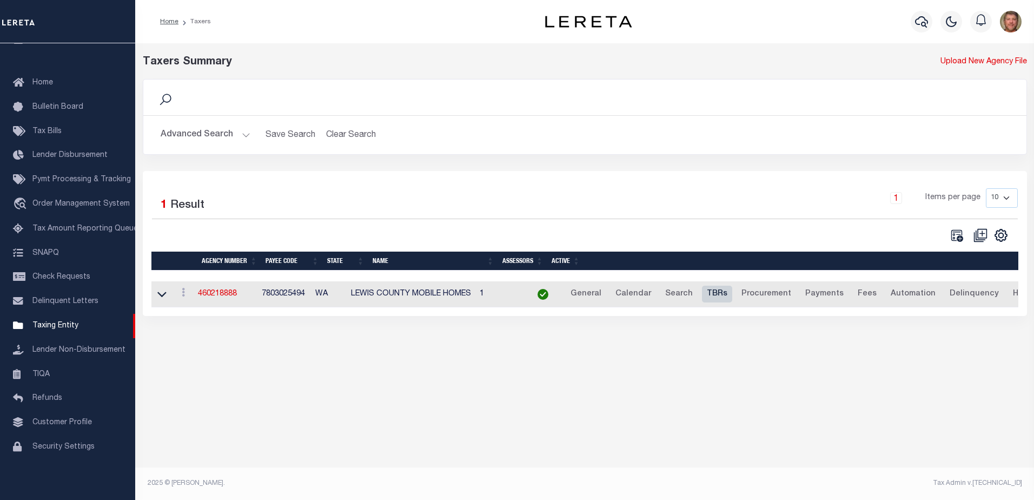
click at [732, 291] on link "TBRs" at bounding box center [717, 294] width 30 height 17
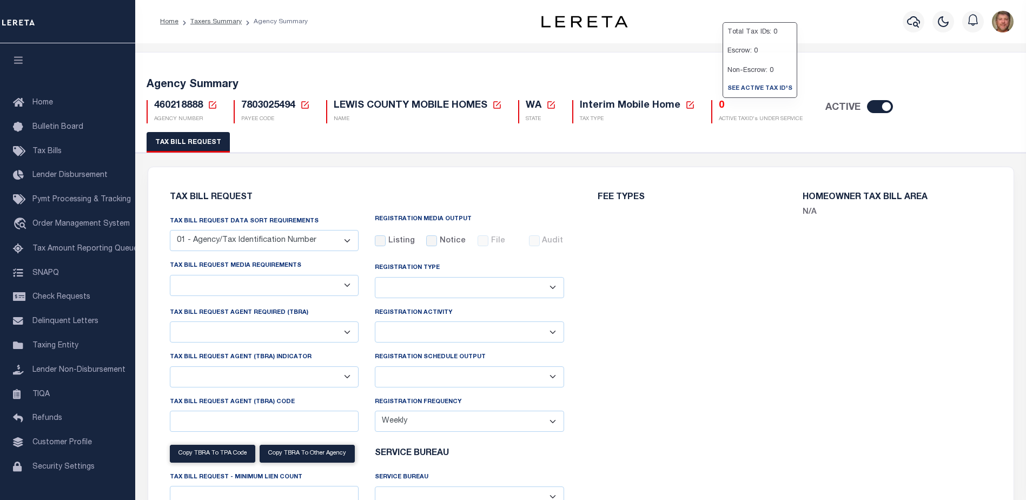
select select "27"
checkbox input "false"
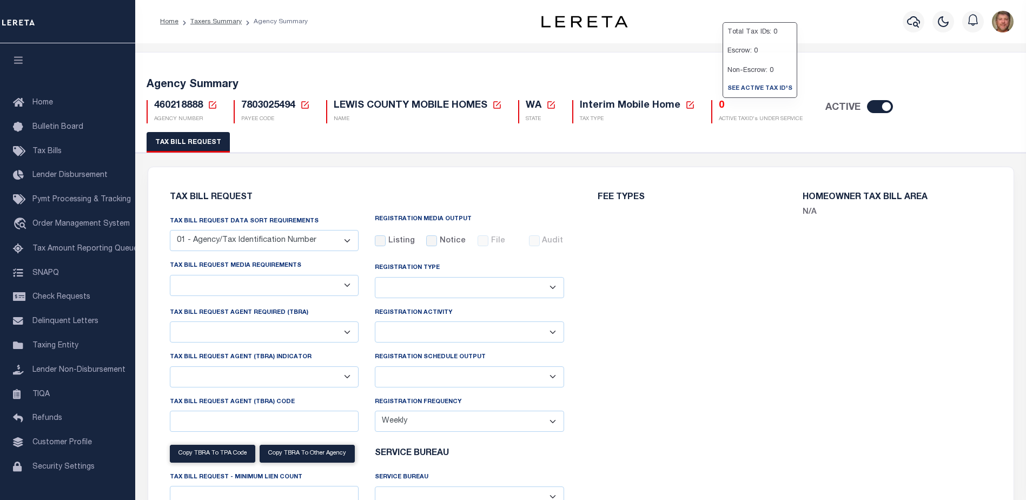
select select "22"
select select "true"
select select "14"
select select
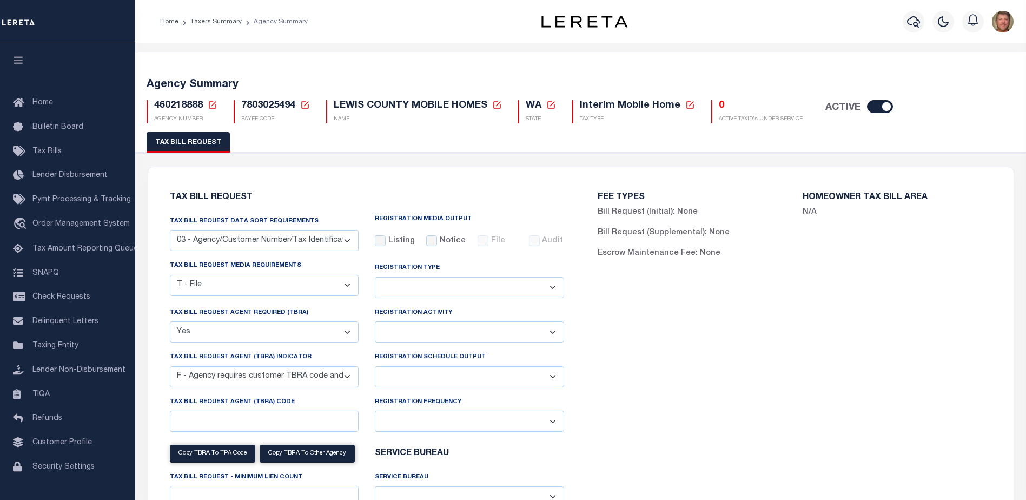
click at [428, 378] on select "Delta File Full File" at bounding box center [469, 376] width 189 height 21
select select "1"
click at [375, 368] on select "Delta File Full File" at bounding box center [469, 376] width 189 height 21
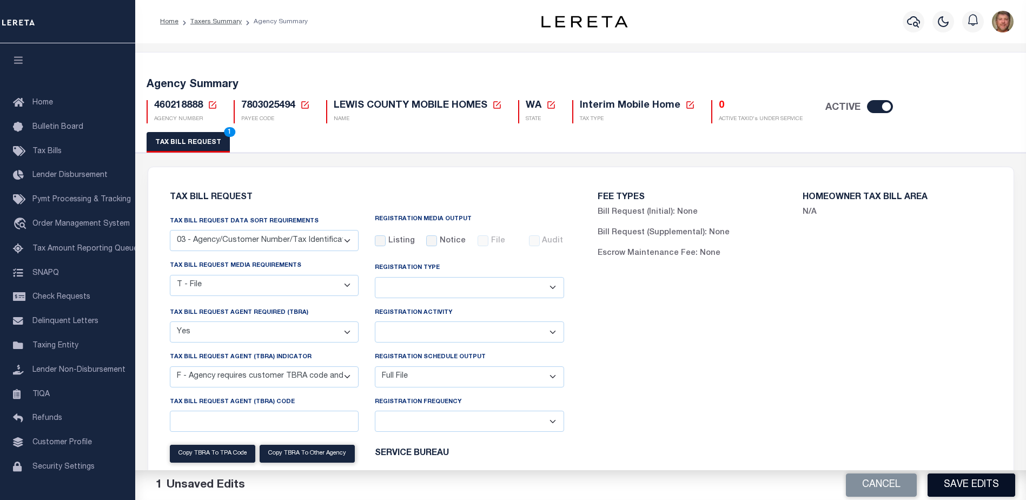
click at [987, 492] on button "Save Edits" at bounding box center [971, 484] width 88 height 23
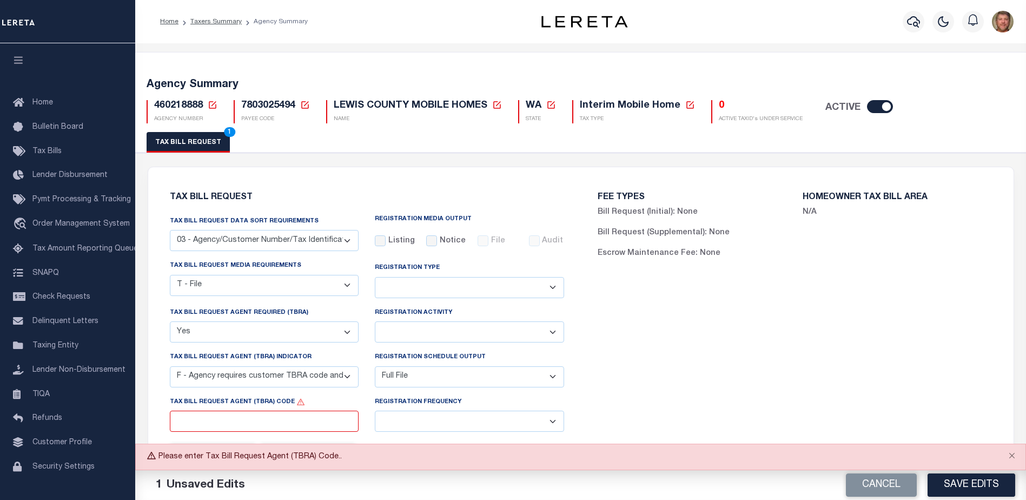
click at [885, 369] on div "FEE TYPES Bill Request (Initial): None Bill Request (Supplemental): None Escrow…" at bounding box center [795, 383] width 428 height 406
click at [379, 383] on select "Delta File Full File" at bounding box center [469, 376] width 189 height 21
click at [250, 423] on input "Tax Bill Request Agent (TBRA) Code" at bounding box center [264, 420] width 189 height 21
click at [188, 104] on span "460218888" at bounding box center [178, 106] width 49 height 10
click at [216, 104] on icon at bounding box center [213, 105] width 10 height 10
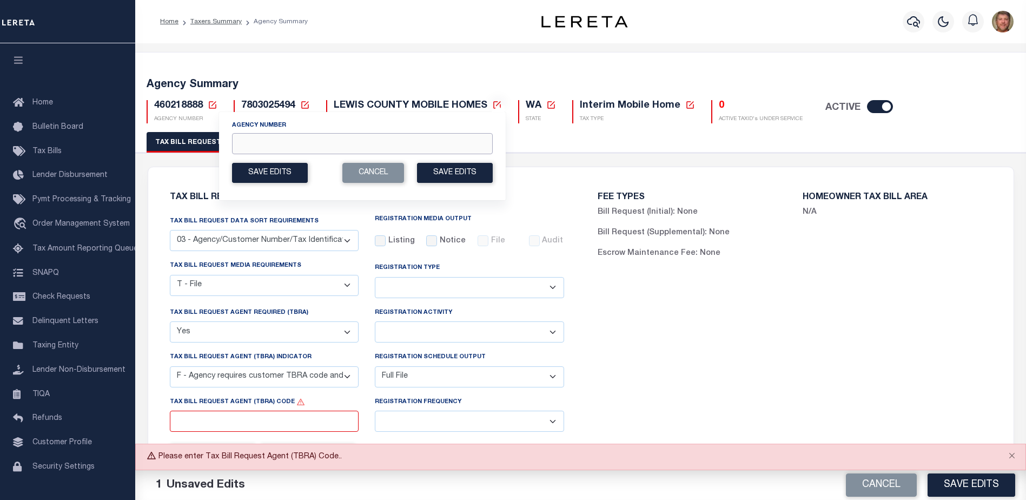
click at [246, 135] on input "Agency Number" at bounding box center [362, 143] width 261 height 21
type input "460210000"
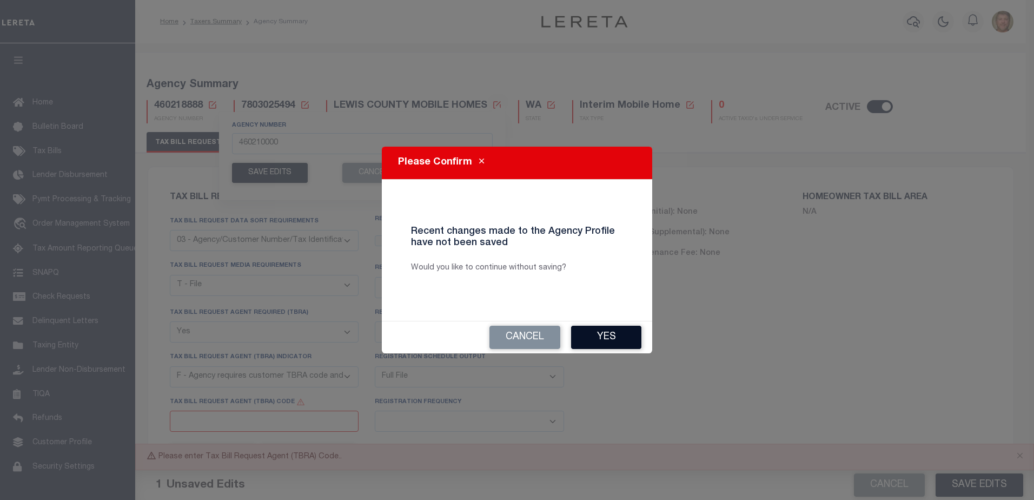
click at [610, 335] on button "Yes" at bounding box center [606, 337] width 70 height 23
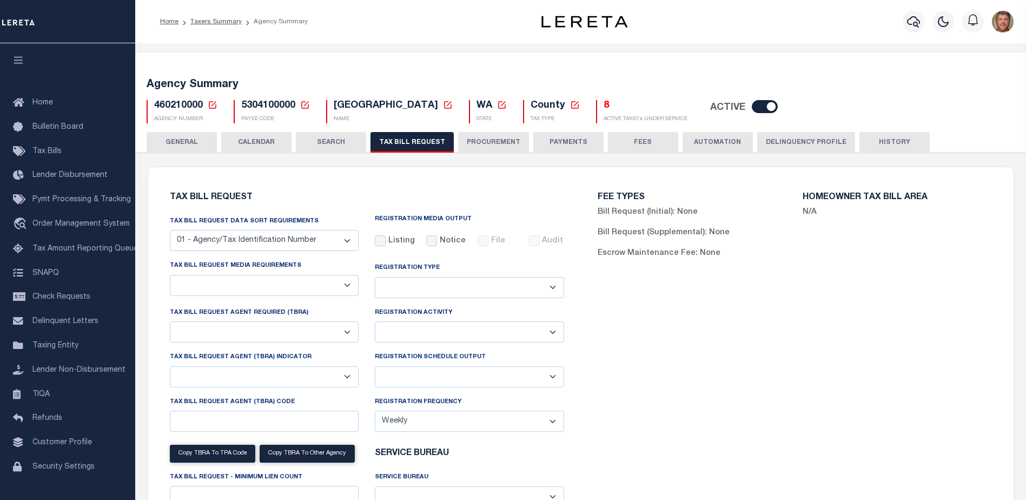
select select "27"
select select "22"
select select "true"
select select "14"
select select "1"
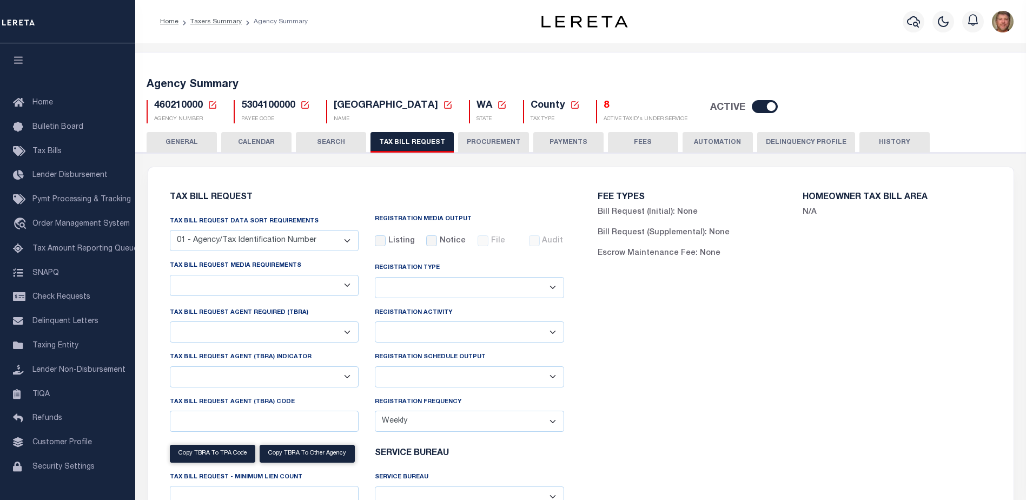
select select
type input "1"
select select "3"
click at [349, 378] on select "A - Agency requires both customer TBRA code and LERETA TBRA code. B - Agency re…" at bounding box center [264, 376] width 189 height 21
click at [653, 420] on div "FEE TYPES Bill Request (Initial): None Bill Request (Supplemental): None Escrow…" at bounding box center [795, 383] width 428 height 406
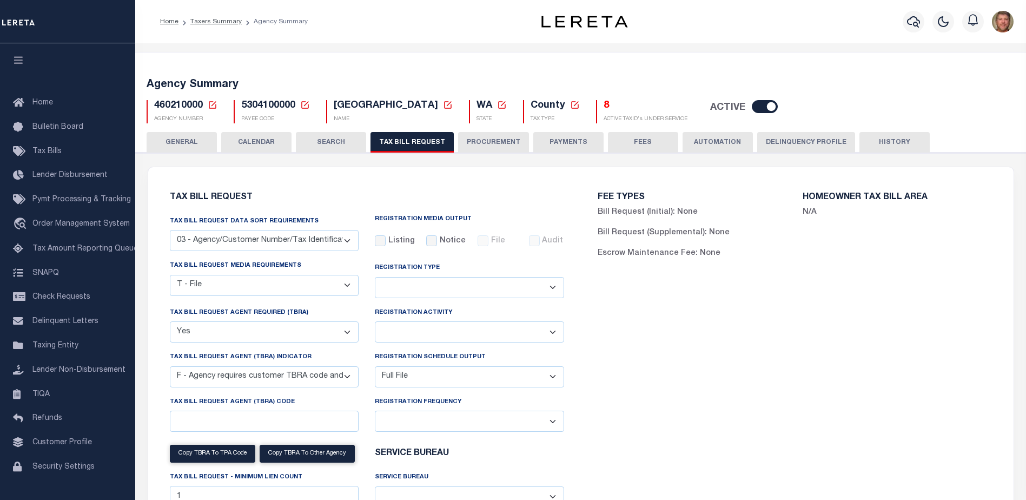
click at [211, 104] on icon at bounding box center [213, 105] width 10 height 10
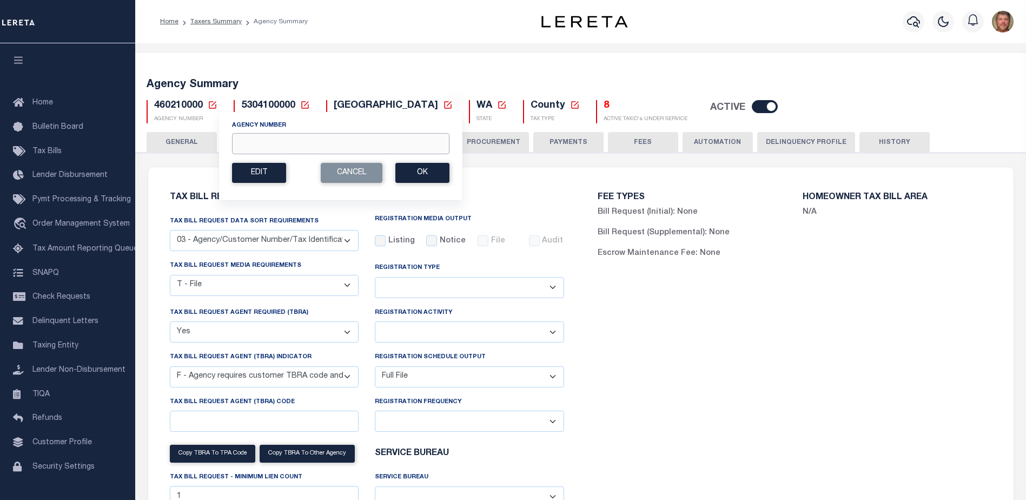
click at [331, 147] on input "Agency Number" at bounding box center [340, 143] width 217 height 21
type input "460218888"
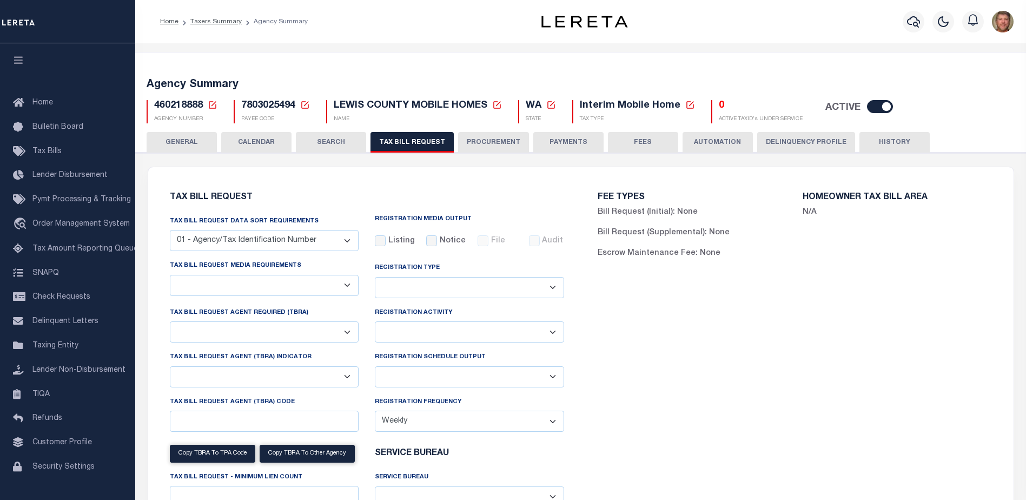
select select "27"
checkbox input "false"
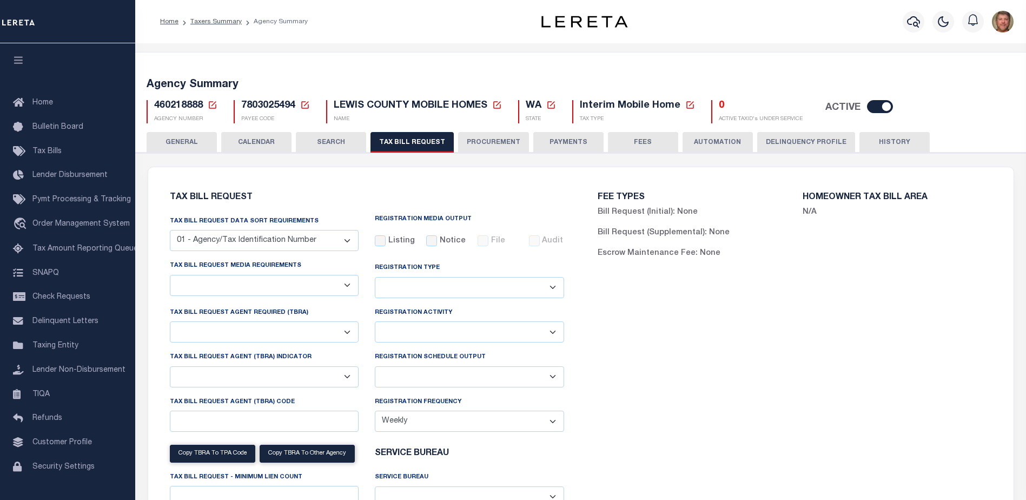
select select "22"
select select "true"
select select "14"
select select
click at [460, 371] on select "Delta File Full File" at bounding box center [469, 376] width 189 height 21
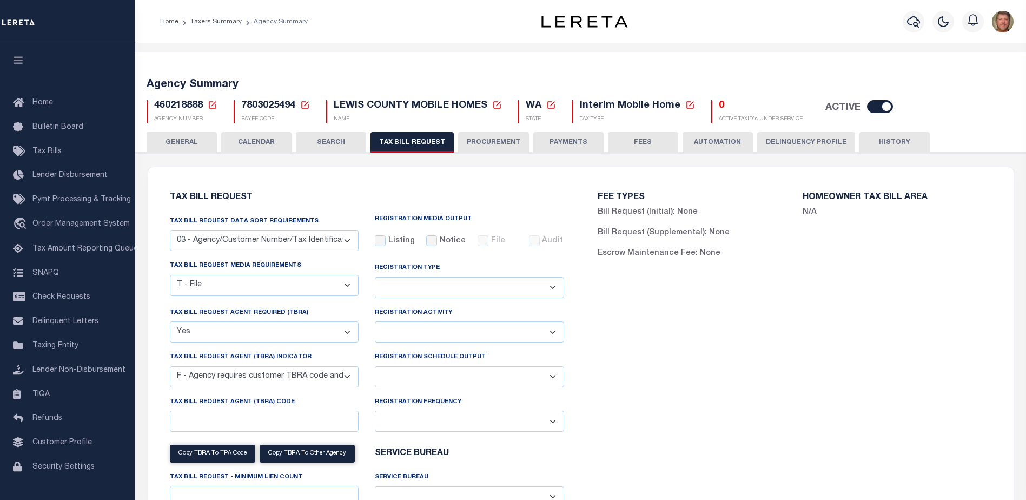
select select "1"
click at [375, 368] on select "Delta File Full File" at bounding box center [469, 376] width 189 height 21
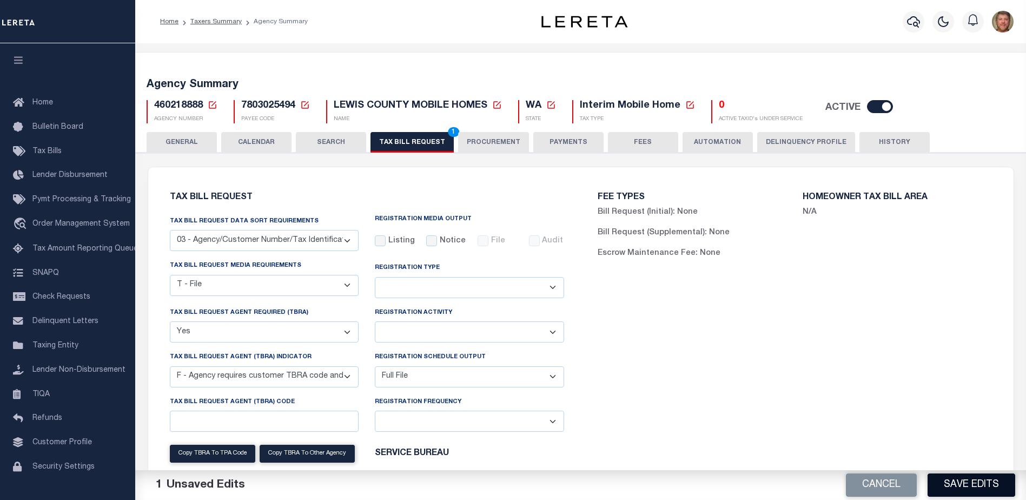
click at [965, 492] on button "Save Edits" at bounding box center [971, 484] width 88 height 23
click at [406, 140] on button "TAX BILL REQUEST 1" at bounding box center [411, 142] width 83 height 21
click at [963, 481] on button "Save Edits" at bounding box center [971, 484] width 88 height 23
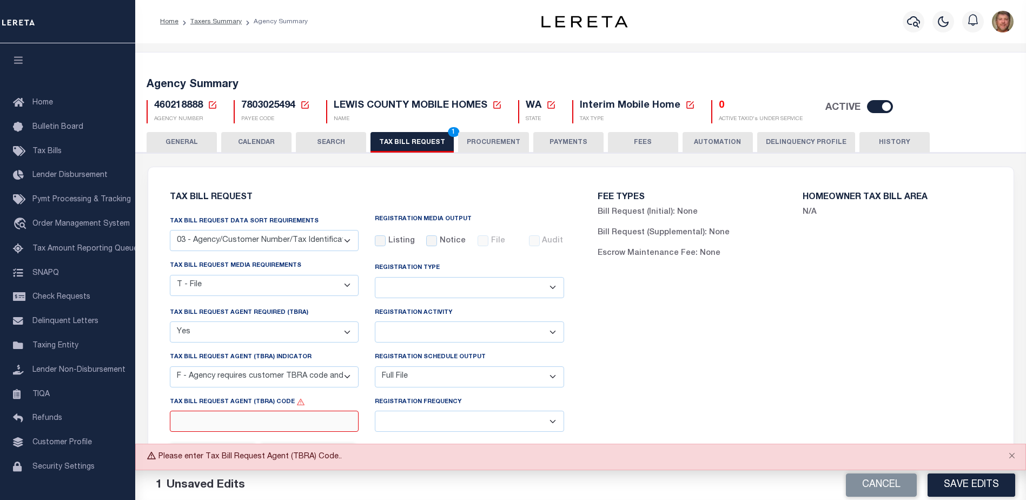
click at [280, 428] on input "Tax Bill Request Agent (TBRA) Code" at bounding box center [264, 420] width 189 height 21
click at [177, 362] on label "Tax Bill Request Agent (TBRA) Indicator" at bounding box center [241, 357] width 142 height 9
click at [177, 366] on select "A - Agency requires both customer TBRA code and LERETA TBRA code. B - Agency re…" at bounding box center [264, 376] width 189 height 21
click at [891, 480] on button "Cancel" at bounding box center [881, 484] width 71 height 23
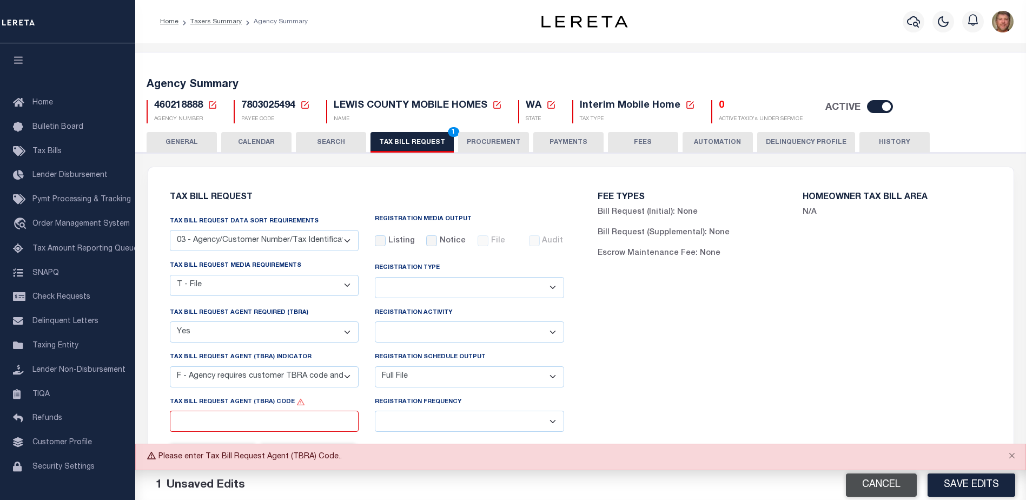
select select
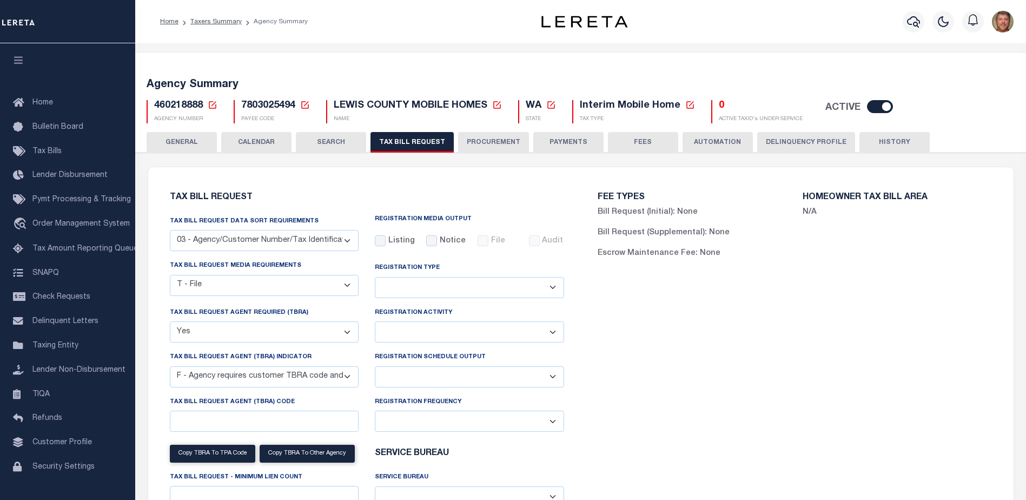
click at [481, 109] on span "LEWIS COUNTY MOBILE HOMES" at bounding box center [411, 106] width 154 height 10
drag, startPoint x: 333, startPoint y: 105, endPoint x: 484, endPoint y: 103, distance: 150.9
click at [486, 104] on h5 "LEWIS COUNTY MOBILE HOMES New Agency Name Cancel Save Edits" at bounding box center [418, 106] width 168 height 12
copy span "LEWIS COUNTY MOBILE HOMES"
click at [215, 103] on icon at bounding box center [213, 105] width 10 height 10
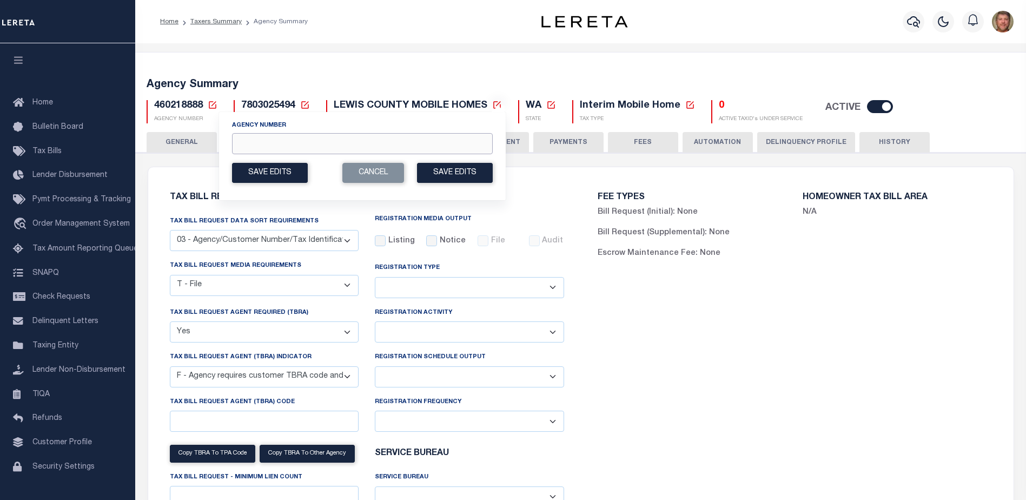
click at [283, 145] on input "Agency Number" at bounding box center [362, 143] width 261 height 21
type input "430290000"
click at [443, 167] on button "Save Edits" at bounding box center [455, 173] width 76 height 20
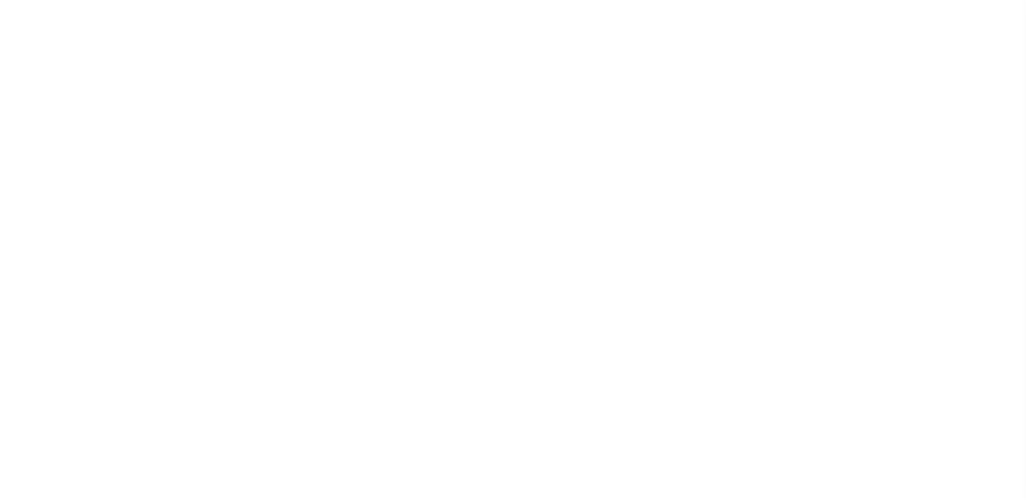
select select "22"
select select "false"
select select "14"
select select "1"
select select
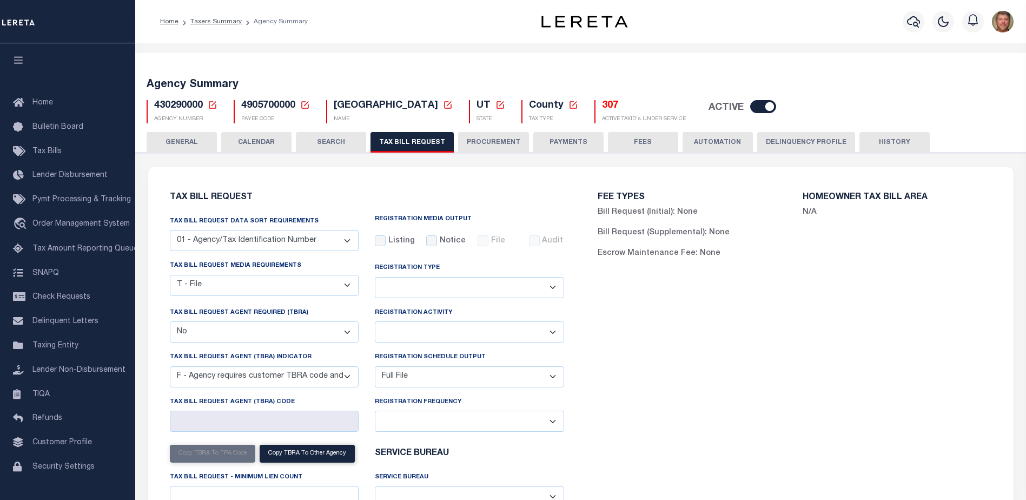
click at [649, 323] on div "FEE TYPES Bill Request (Initial): None Bill Request (Supplemental): None Escrow…" at bounding box center [795, 383] width 428 height 406
click at [602, 108] on h5 "307" at bounding box center [644, 106] width 84 height 12
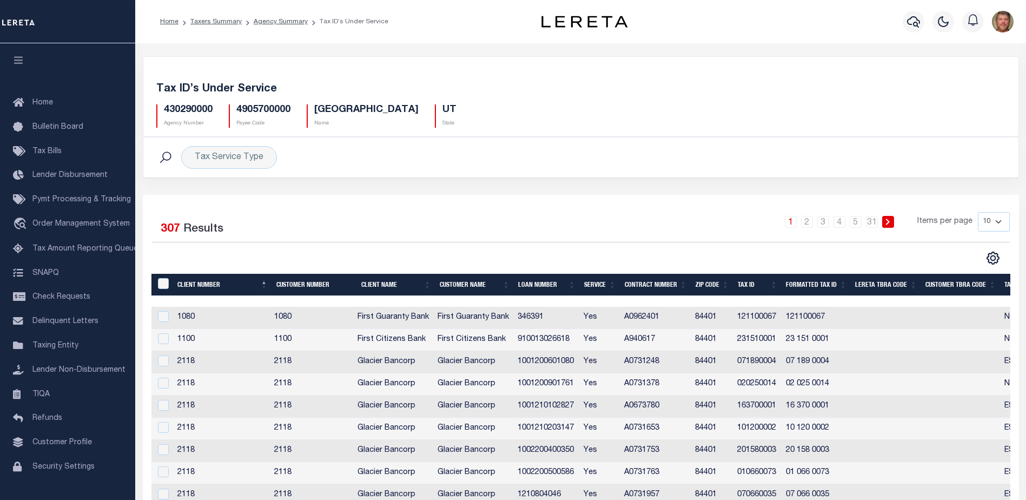
click at [742, 319] on td "121100067" at bounding box center [757, 318] width 49 height 22
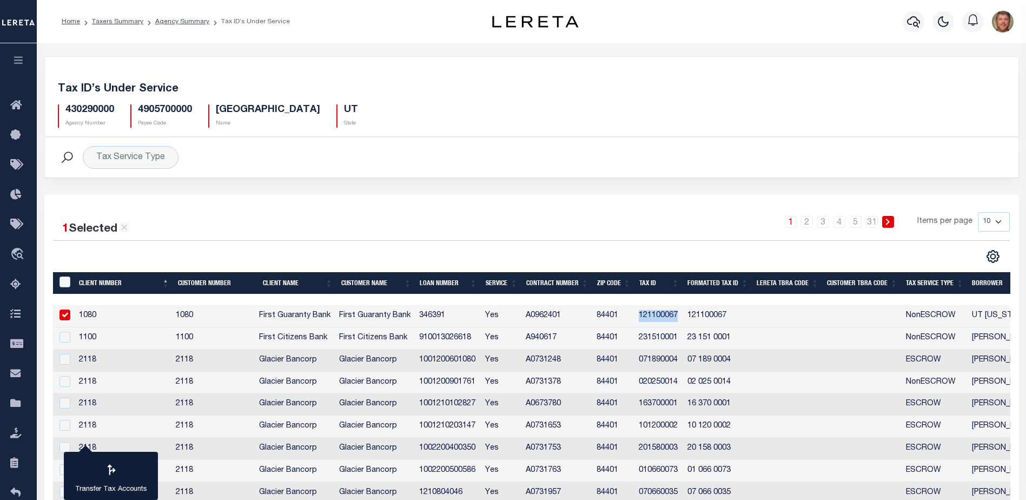
drag, startPoint x: 642, startPoint y: 317, endPoint x: 680, endPoint y: 313, distance: 38.1
click at [680, 314] on td "121100067" at bounding box center [658, 316] width 49 height 22
checkbox input "false"
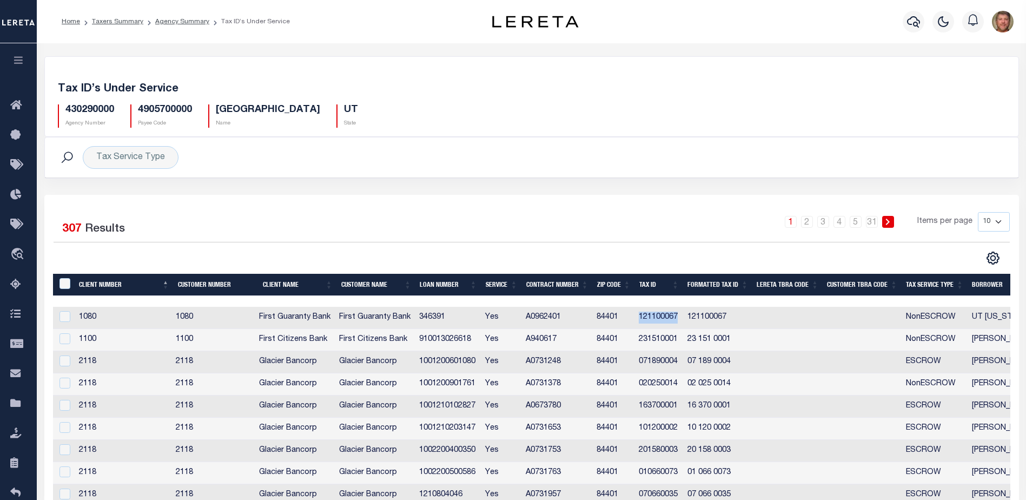
copy td "121100067"
click at [17, 408] on icon at bounding box center [18, 404] width 17 height 14
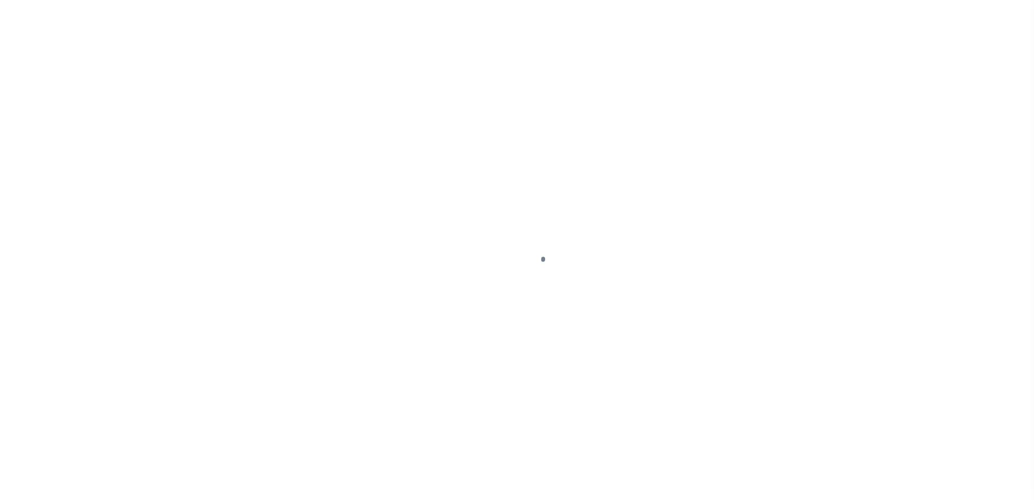
scroll to position [27, 0]
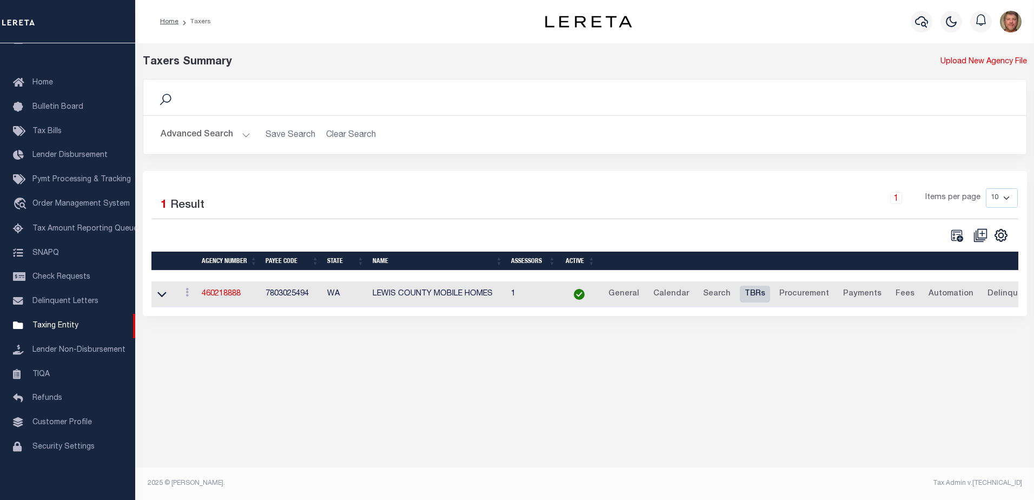
click at [755, 296] on link "TBRs" at bounding box center [755, 294] width 30 height 17
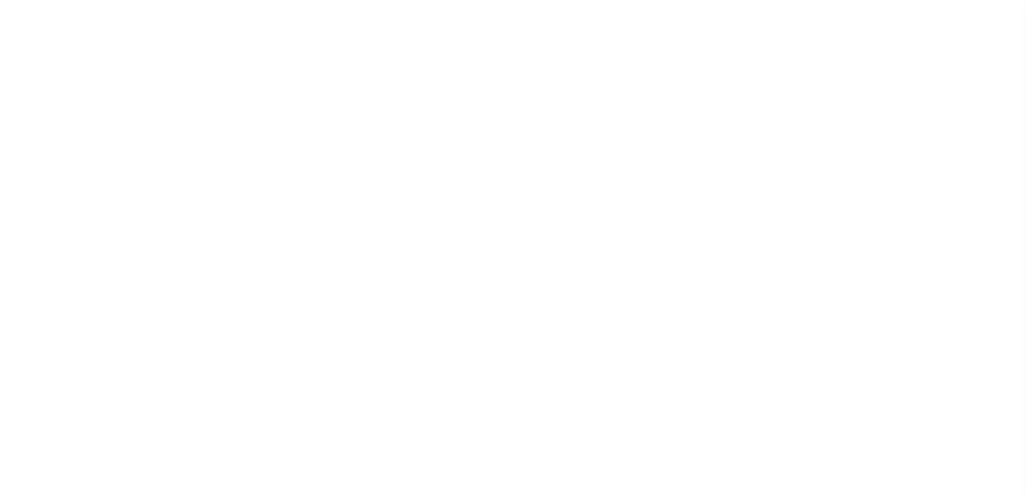
select select "27"
checkbox input "false"
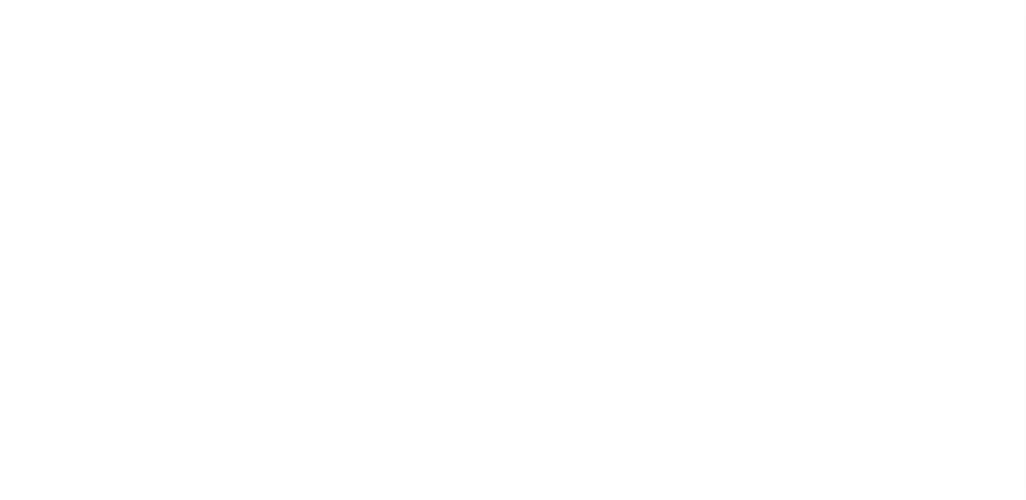
select select "22"
select select "true"
select select "14"
select select
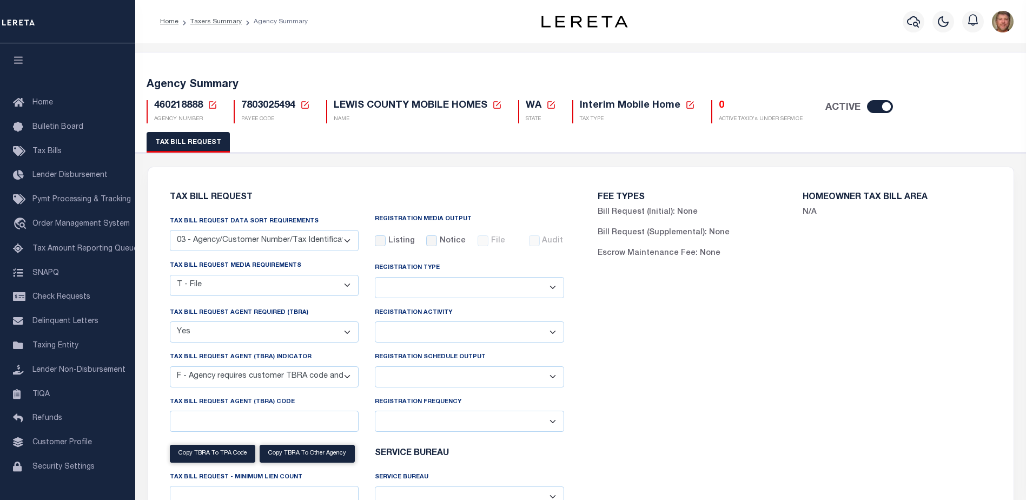
click at [213, 103] on icon at bounding box center [213, 105] width 10 height 10
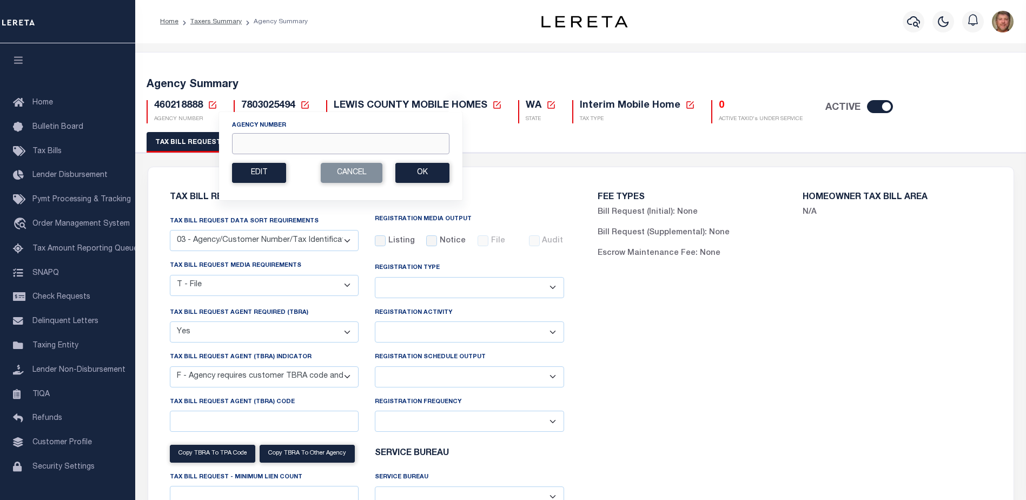
click at [242, 143] on input "Agency Number" at bounding box center [340, 143] width 217 height 21
type input "430290000"
click at [405, 174] on button "Ok" at bounding box center [422, 173] width 54 height 20
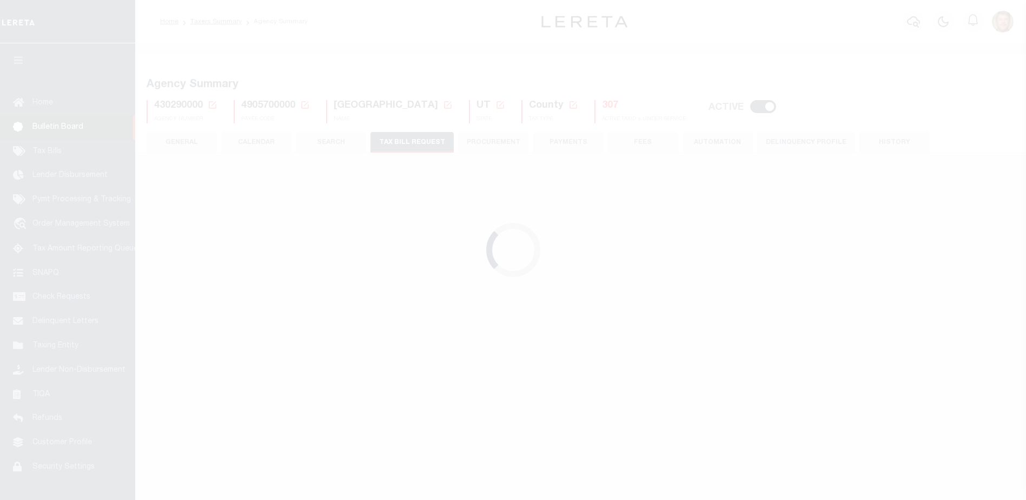
select select "22"
select select "false"
select select "14"
select select "1"
select select
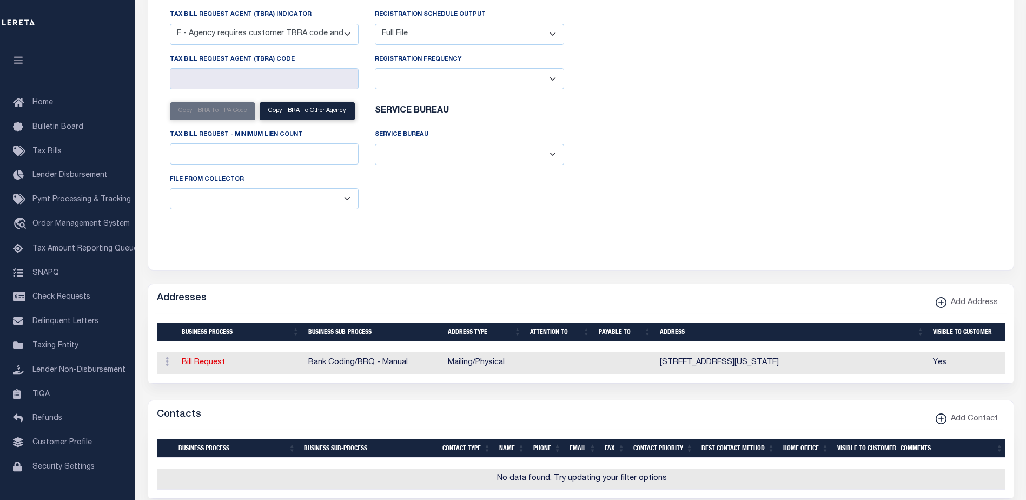
scroll to position [253, 0]
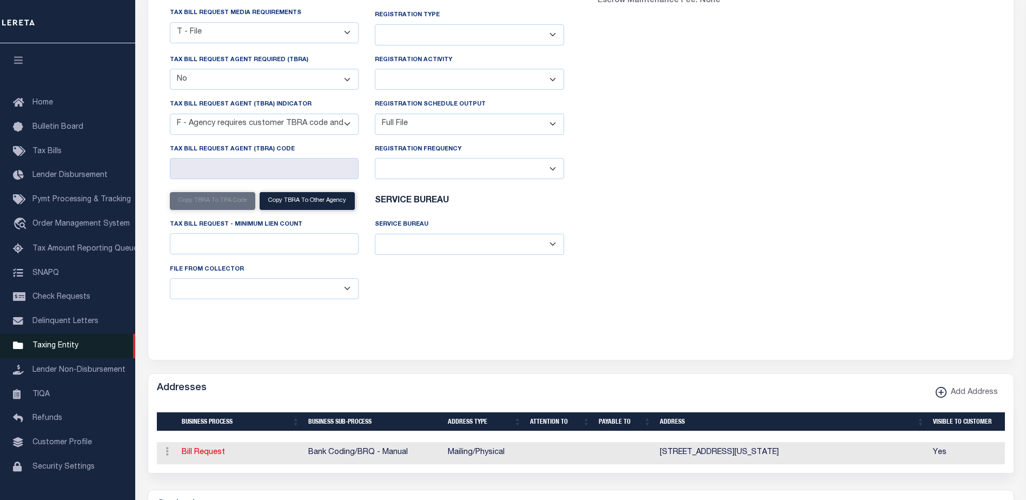
click at [64, 349] on span "Taxing Entity" at bounding box center [55, 346] width 46 height 8
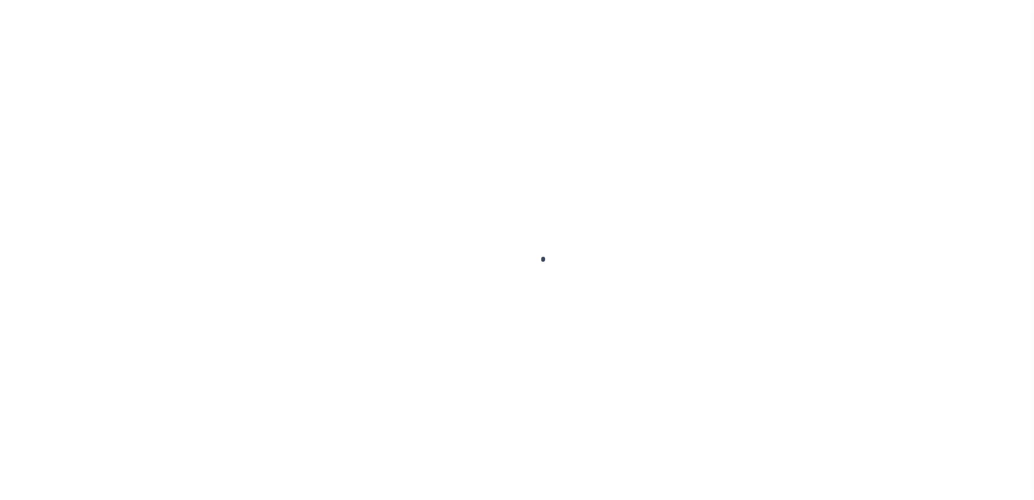
scroll to position [27, 0]
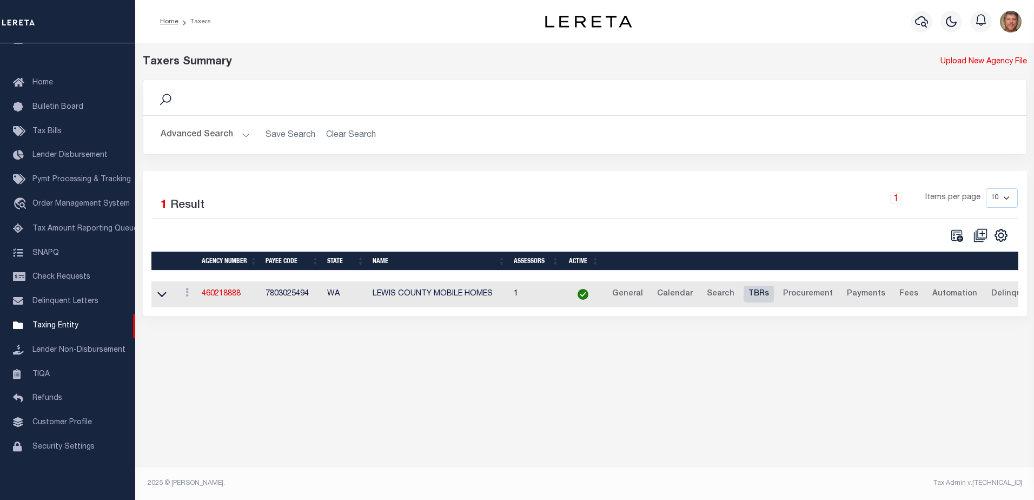
click at [751, 295] on link "TBRs" at bounding box center [759, 294] width 30 height 17
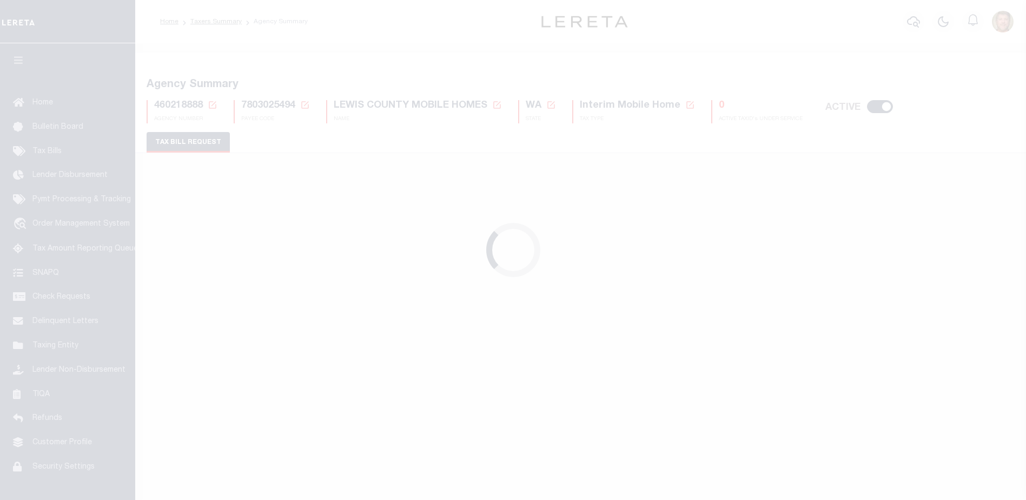
select select "27"
checkbox input "false"
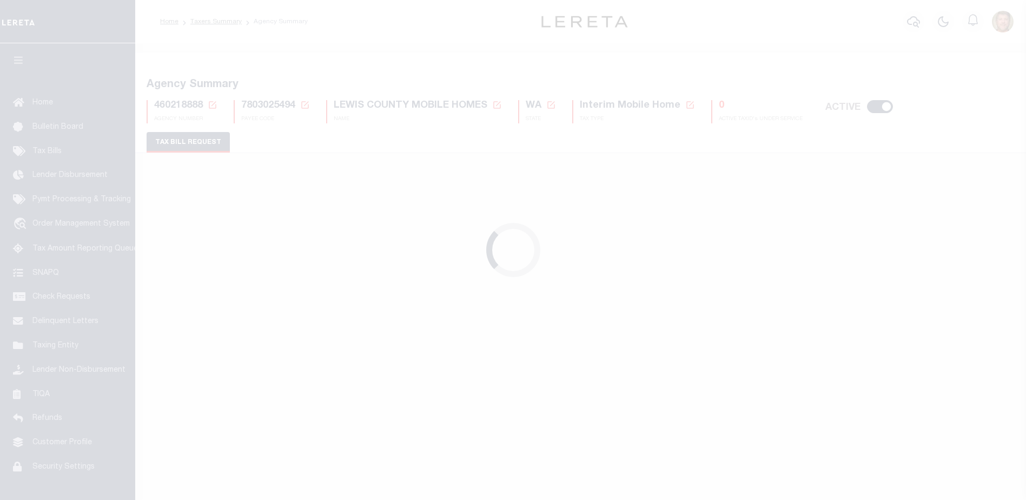
select select "22"
select select "true"
select select "14"
select select
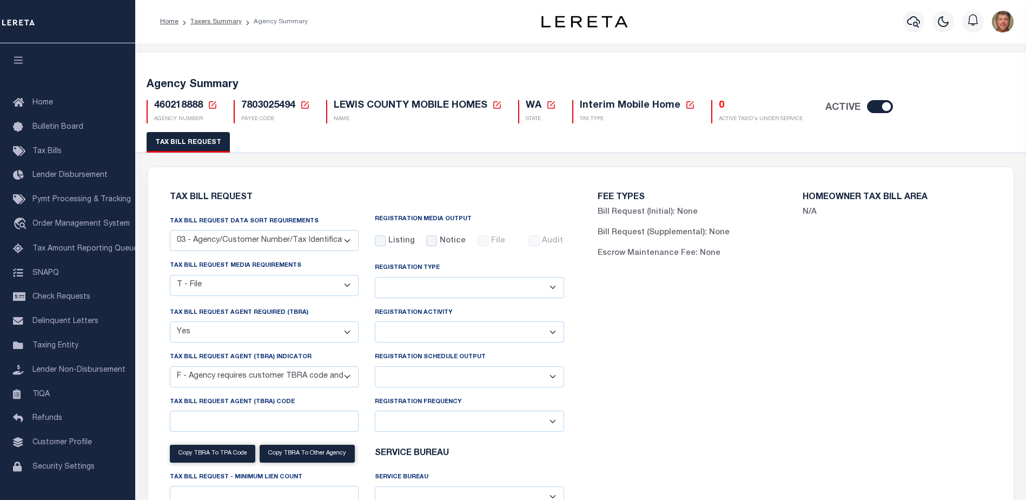
drag, startPoint x: 409, startPoint y: 377, endPoint x: 413, endPoint y: 389, distance: 12.3
click at [409, 377] on select "Delta File Full File" at bounding box center [469, 376] width 189 height 21
select select "1"
click at [375, 368] on select "Delta File Full File" at bounding box center [469, 376] width 189 height 21
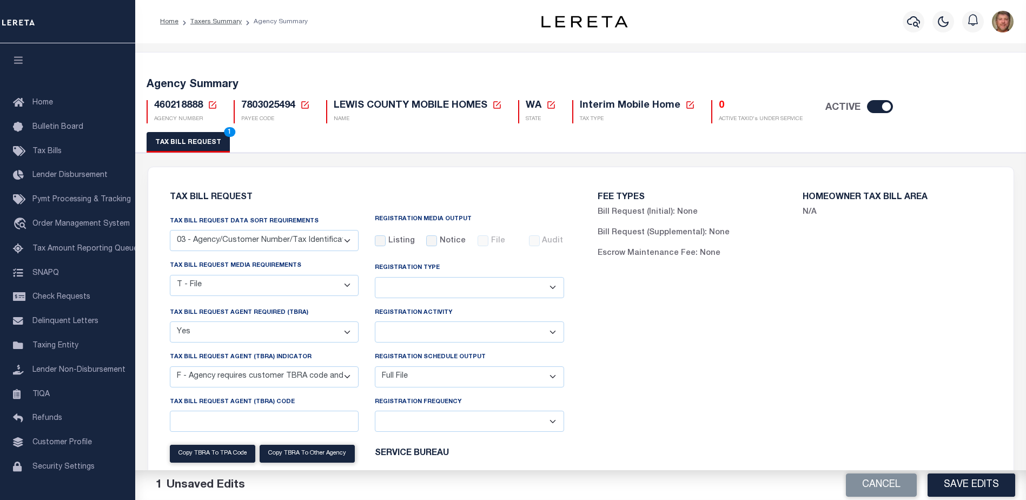
click at [979, 492] on button "Save Edits" at bounding box center [971, 484] width 88 height 23
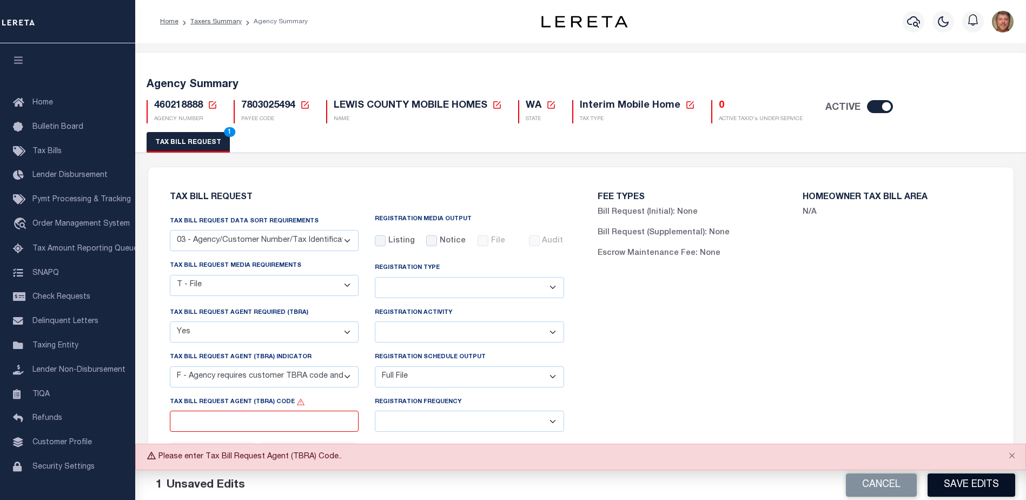
click at [954, 484] on button "Save Edits" at bounding box center [971, 484] width 88 height 23
click at [890, 354] on div "FEE TYPES Bill Request (Initial): None Bill Request (Supplemental): None Escrow…" at bounding box center [795, 383] width 428 height 406
click at [209, 105] on icon at bounding box center [213, 105] width 8 height 8
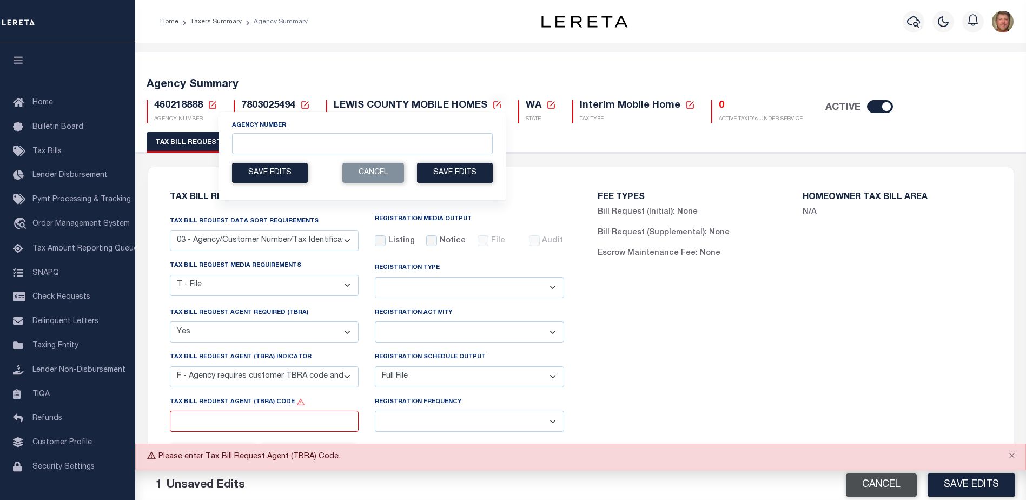
click at [882, 492] on button "Cancel" at bounding box center [881, 484] width 71 height 23
select select
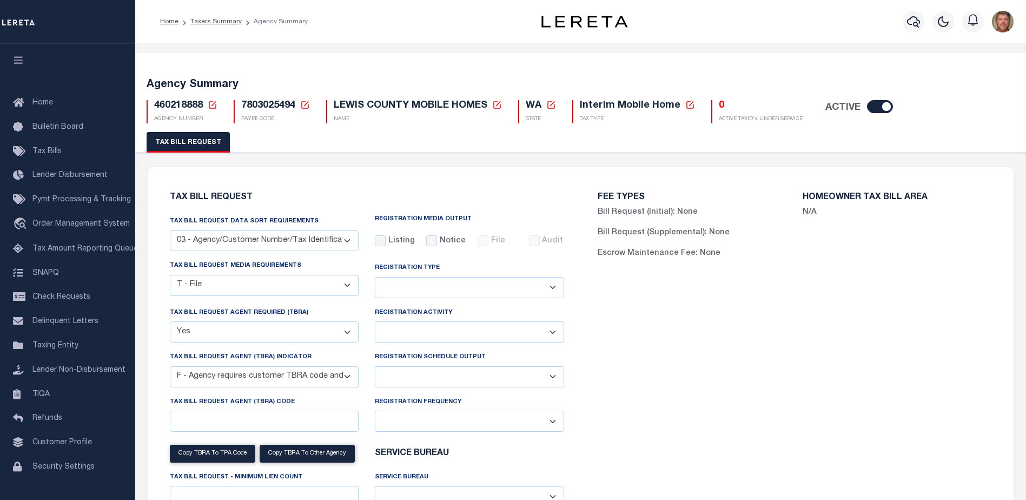
click at [213, 102] on icon at bounding box center [213, 105] width 10 height 10
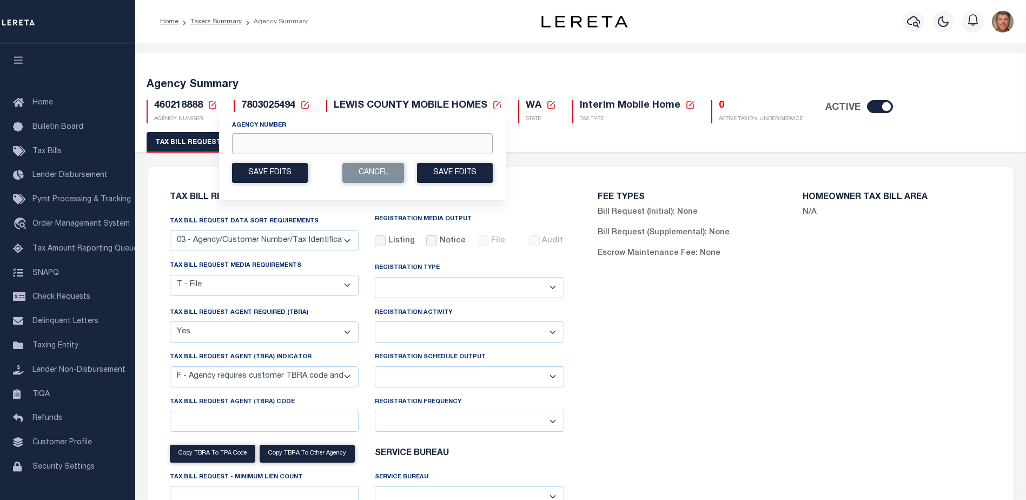
click at [246, 142] on input "Agency Number" at bounding box center [362, 143] width 261 height 21
type input "430290000"
click at [451, 166] on button "Save Edits" at bounding box center [455, 173] width 76 height 20
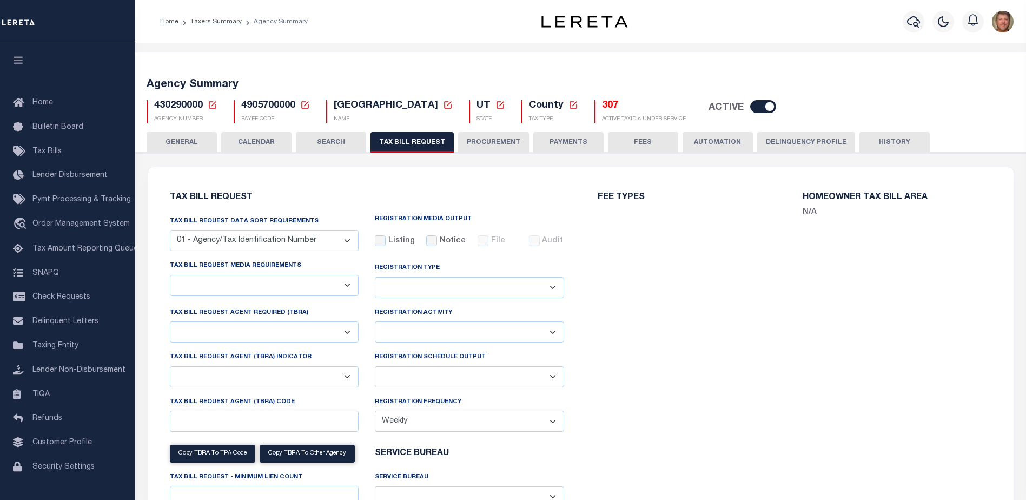
select select "22"
select select "false"
select select "14"
select select "1"
select select
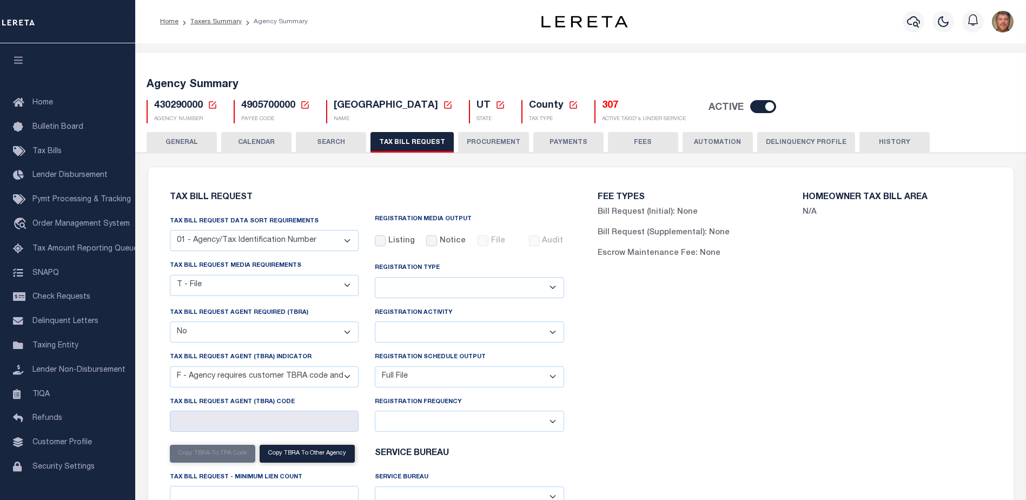
click at [733, 353] on div "FEE TYPES Bill Request (Initial): None Bill Request (Supplemental): None Escrow…" at bounding box center [795, 383] width 428 height 406
click at [602, 106] on h5 "307" at bounding box center [644, 106] width 84 height 12
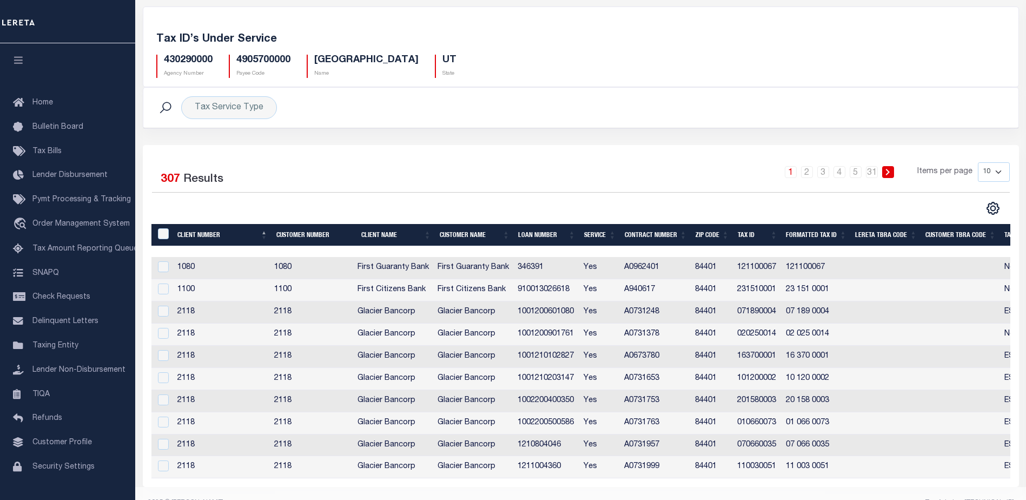
scroll to position [72, 0]
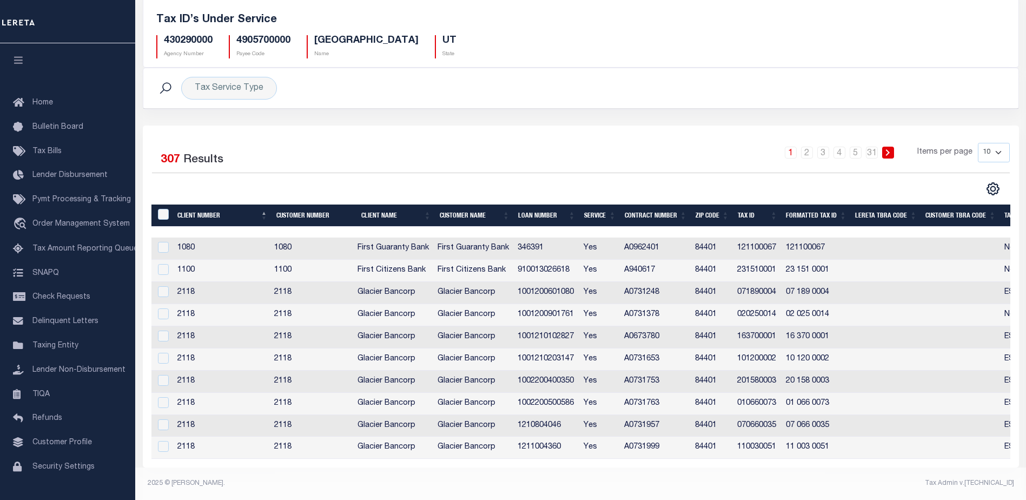
click at [998, 148] on select "10 25 50 100" at bounding box center [994, 152] width 32 height 19
select select "100"
click at [978, 143] on select "10 25 50 100" at bounding box center [994, 152] width 32 height 19
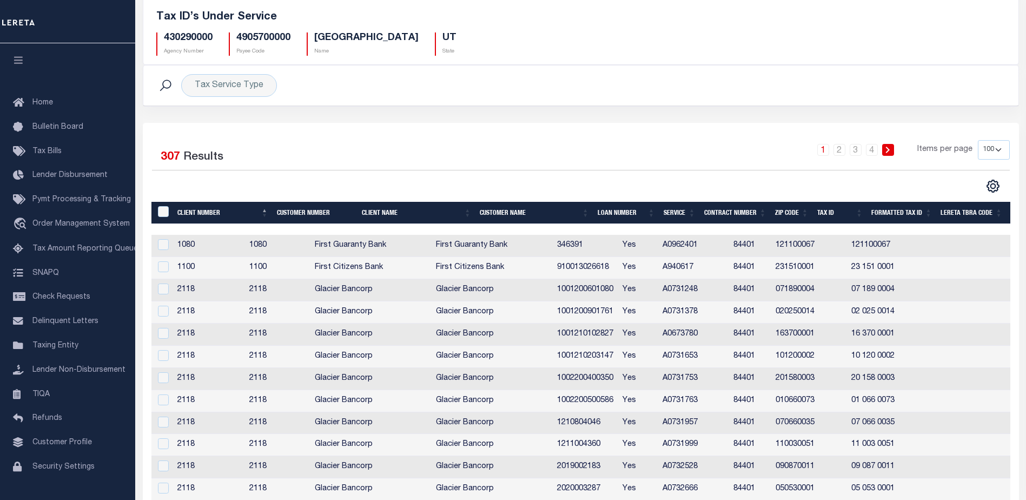
scroll to position [0, 470]
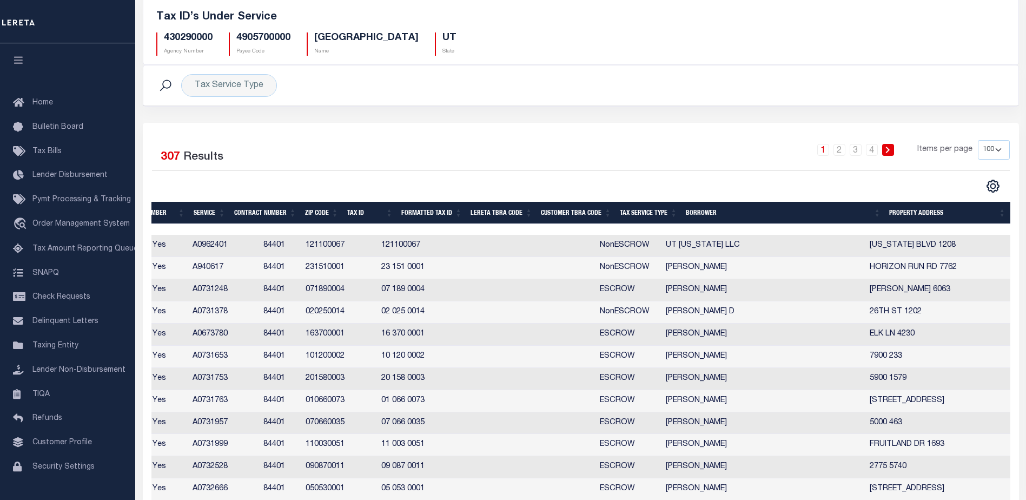
click at [640, 207] on th "Tax Service Type" at bounding box center [648, 213] width 66 height 22
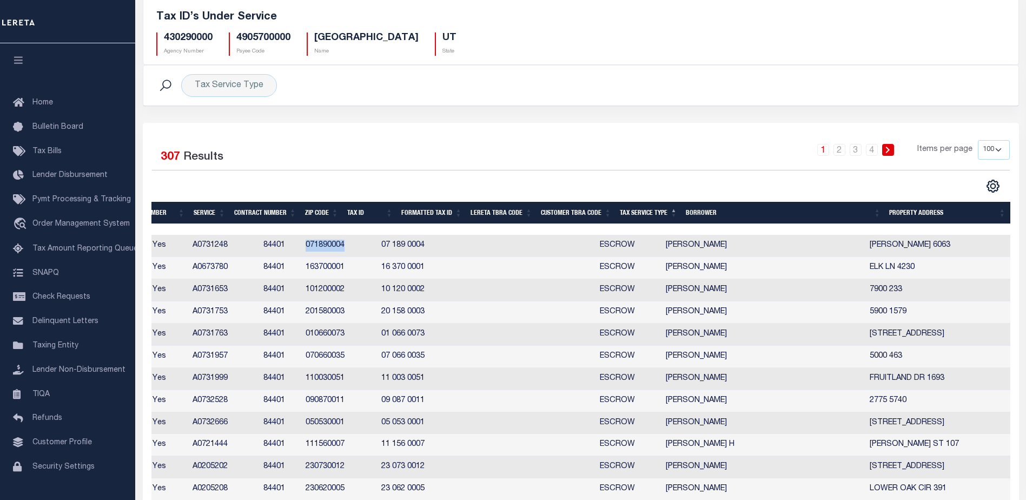
drag, startPoint x: 349, startPoint y: 247, endPoint x: 387, endPoint y: 250, distance: 38.0
click at [377, 250] on td "071890004" at bounding box center [339, 246] width 76 height 22
checkbox input "true"
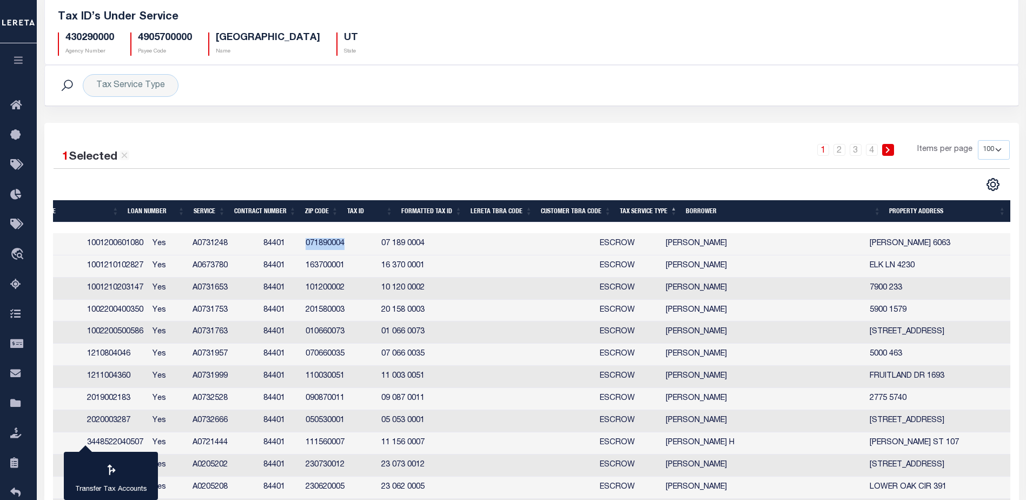
scroll to position [0, 372]
copy td "071890004"
